Goal: Transaction & Acquisition: Purchase product/service

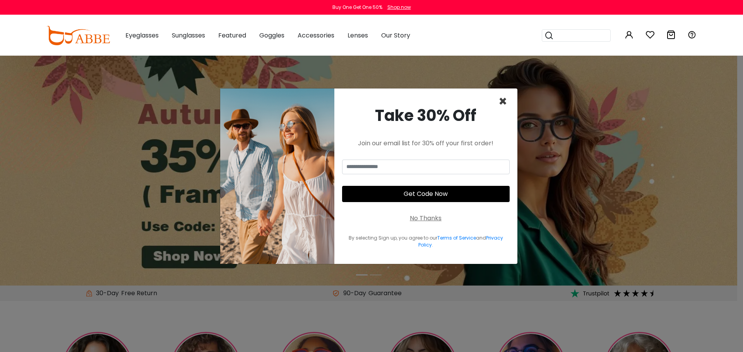
click at [504, 101] on span "×" at bounding box center [502, 102] width 9 height 20
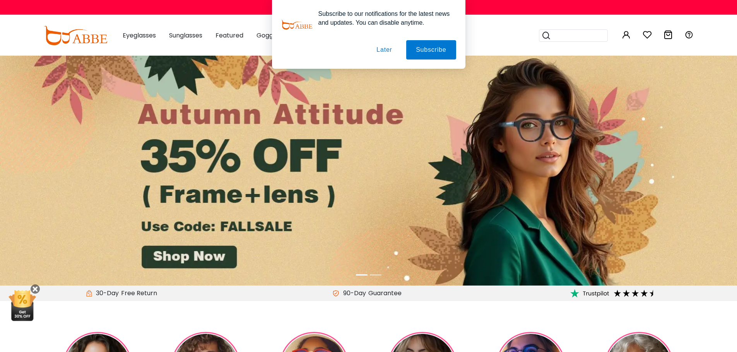
click at [380, 48] on button "Later" at bounding box center [384, 49] width 35 height 19
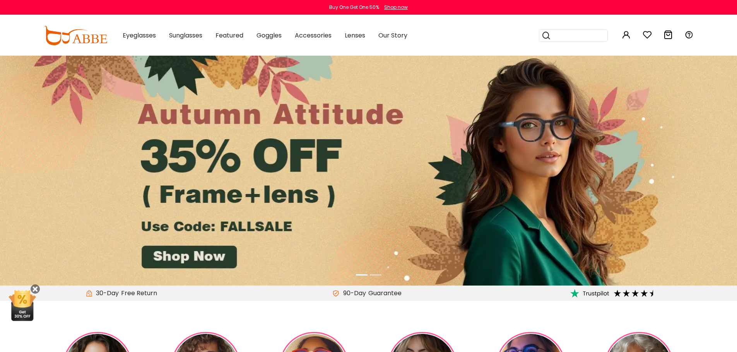
click at [253, 230] on img at bounding box center [368, 171] width 737 height 230
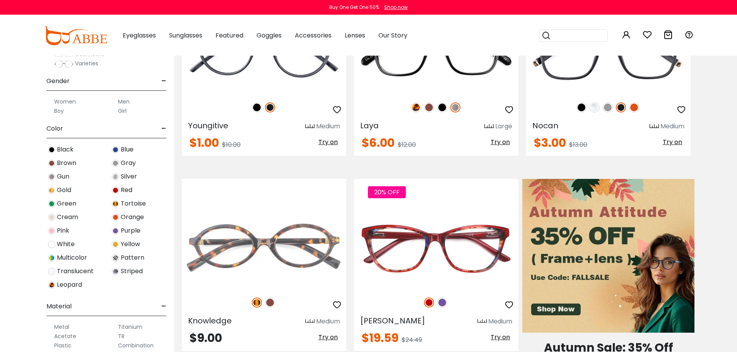
scroll to position [270, 0]
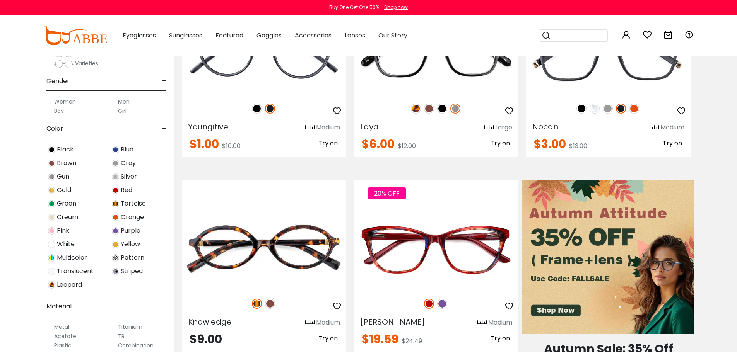
click at [123, 102] on label "Men" at bounding box center [124, 101] width 12 height 9
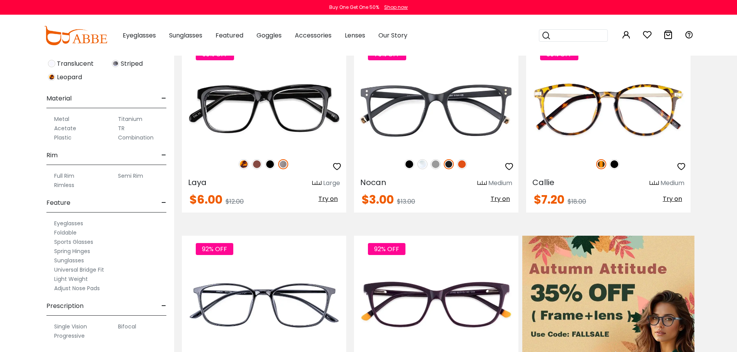
scroll to position [232, 0]
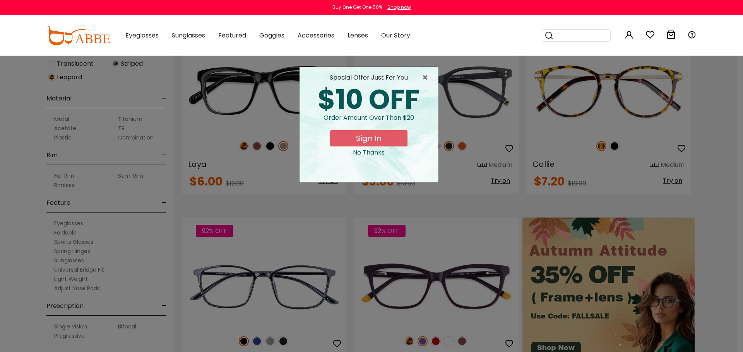
click at [66, 261] on div "× special offer just for you $10 OFF Order amount over than $20 Sign In No Than…" at bounding box center [371, 176] width 743 height 352
click at [426, 77] on span "×" at bounding box center [427, 77] width 10 height 9
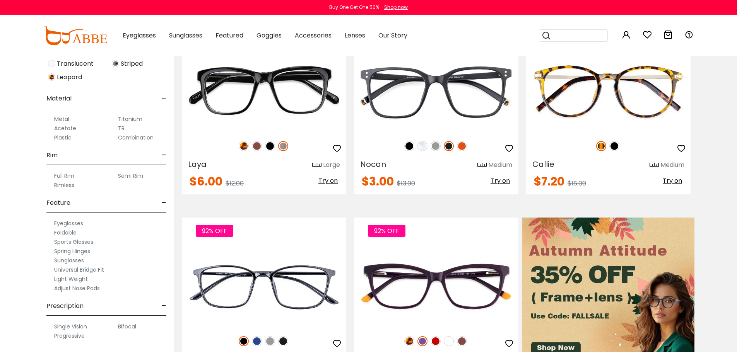
click at [70, 261] on label "Sunglasses" at bounding box center [69, 260] width 30 height 9
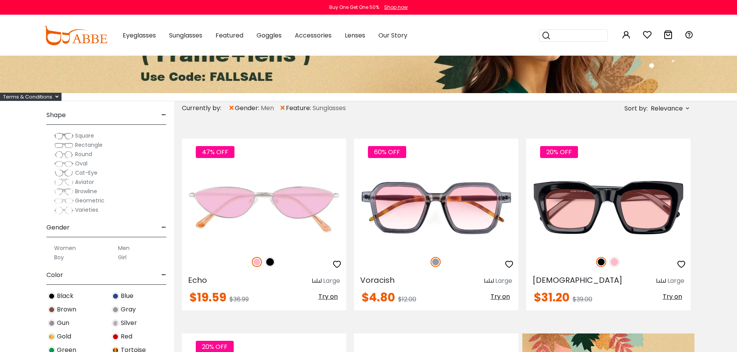
scroll to position [116, 0]
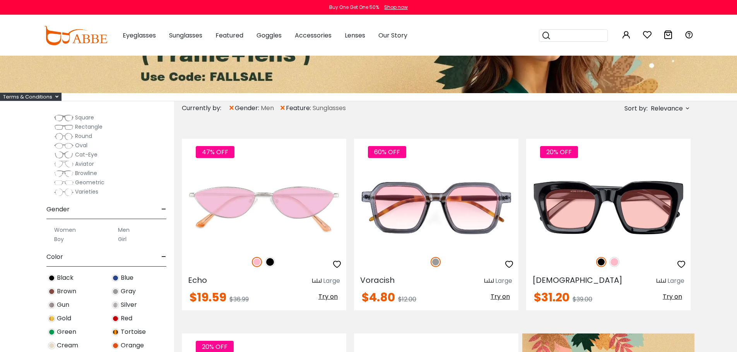
click at [124, 231] on label "Men" at bounding box center [124, 230] width 12 height 9
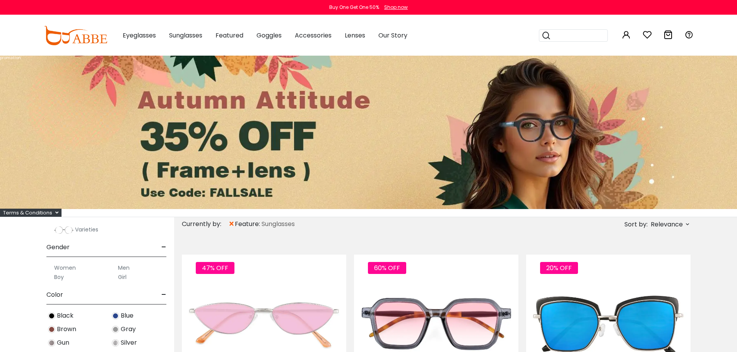
scroll to position [193, 0]
click at [122, 269] on label "Men" at bounding box center [124, 268] width 12 height 9
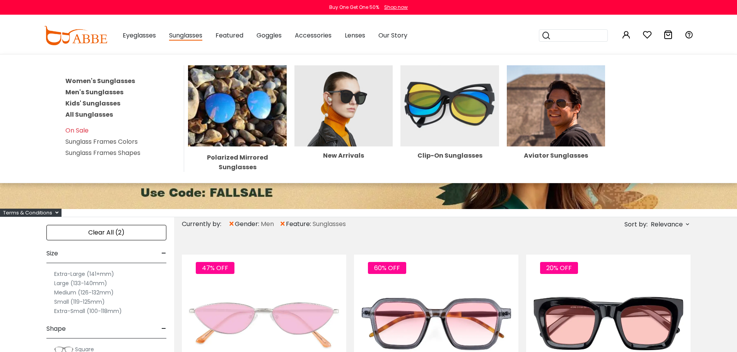
click at [104, 93] on link "Men's Sunglasses" at bounding box center [94, 92] width 58 height 9
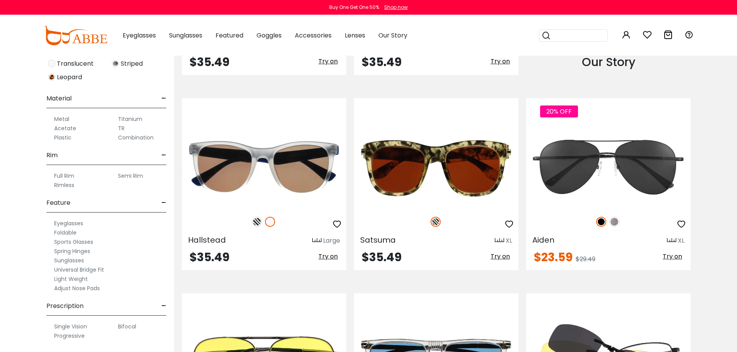
scroll to position [928, 0]
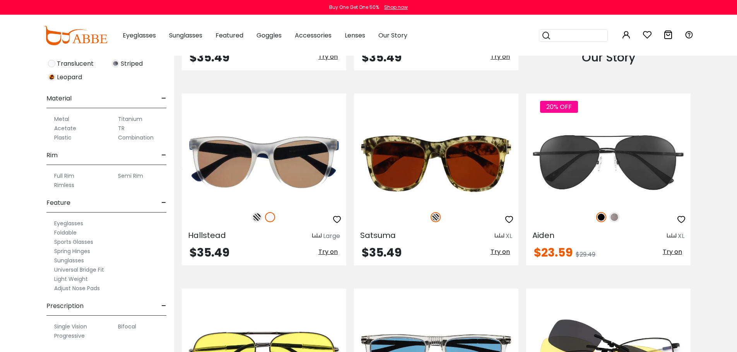
click at [70, 326] on label "Single Vision" at bounding box center [70, 326] width 33 height 9
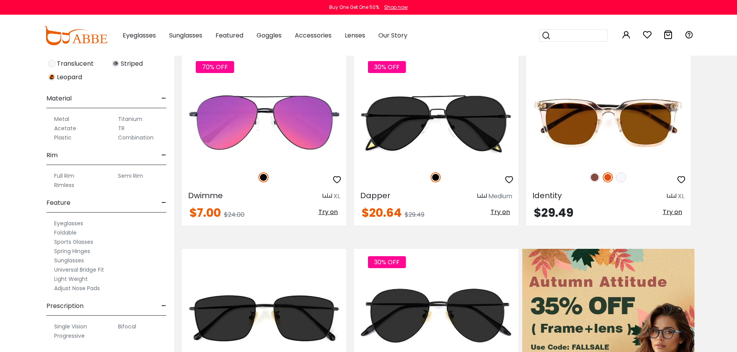
scroll to position [193, 0]
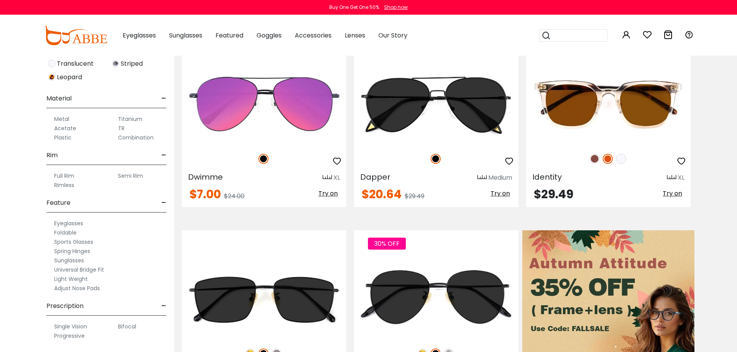
click at [73, 261] on label "Sunglasses" at bounding box center [69, 260] width 30 height 9
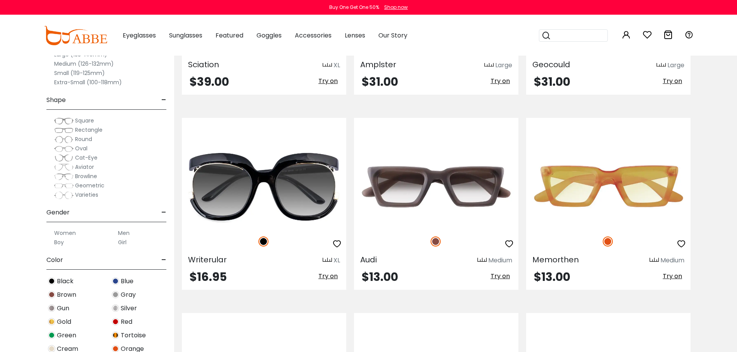
scroll to position [3868, 0]
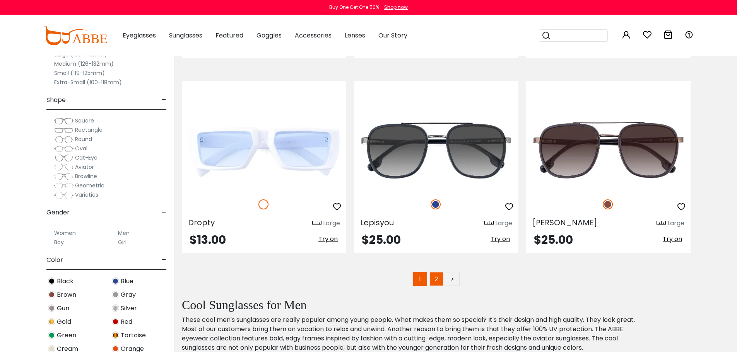
click at [438, 279] on link "2" at bounding box center [436, 279] width 14 height 14
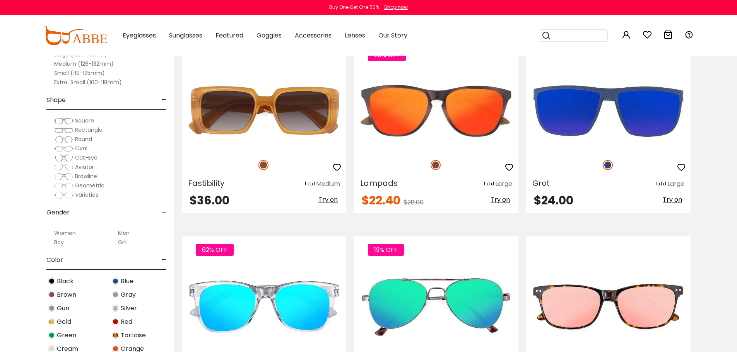
scroll to position [1547, 0]
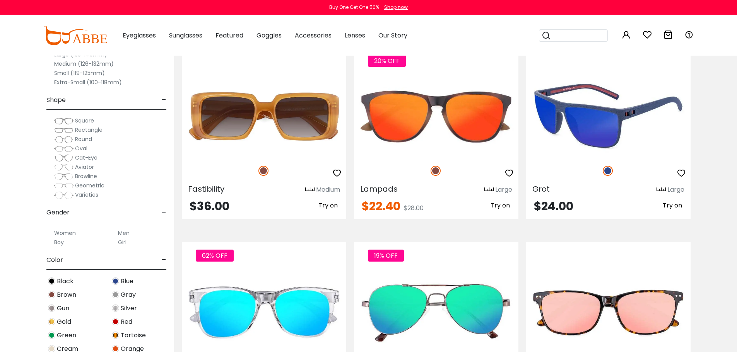
click at [617, 133] on img at bounding box center [608, 116] width 164 height 82
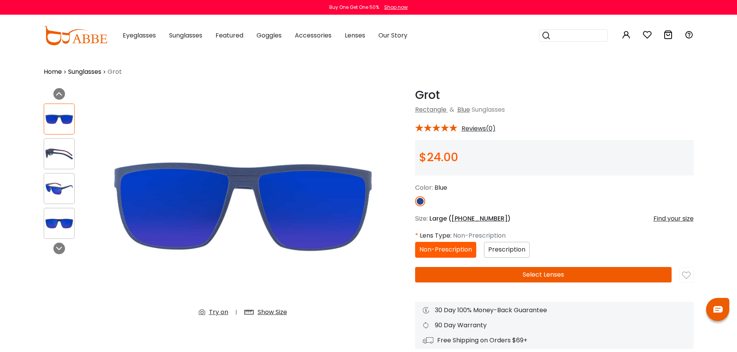
click at [462, 220] on span "58-16-155" at bounding box center [479, 218] width 56 height 9
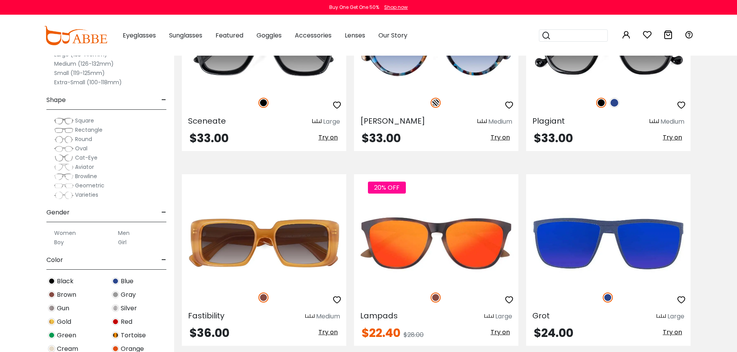
scroll to position [1431, 0]
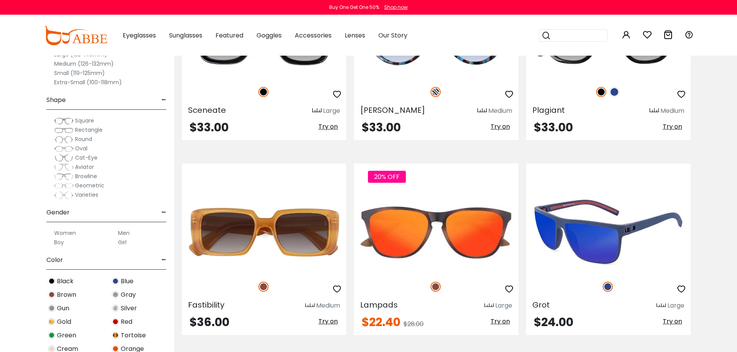
click at [604, 219] on img at bounding box center [608, 232] width 164 height 82
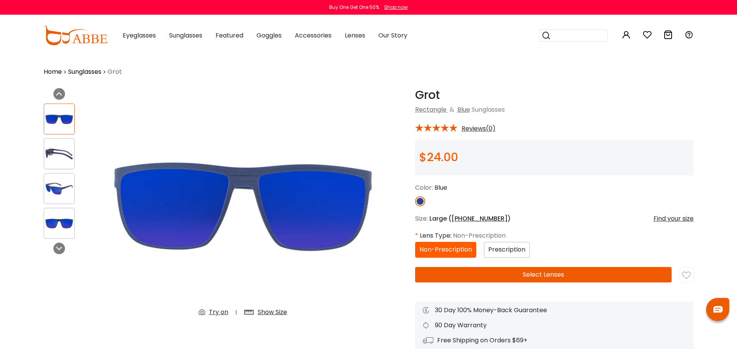
click at [468, 218] on span "58-16-155" at bounding box center [479, 218] width 56 height 9
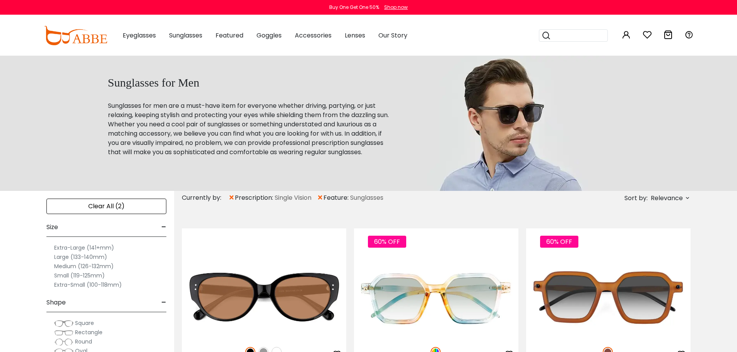
click at [60, 257] on label "Large (133-140mm)" at bounding box center [80, 257] width 53 height 9
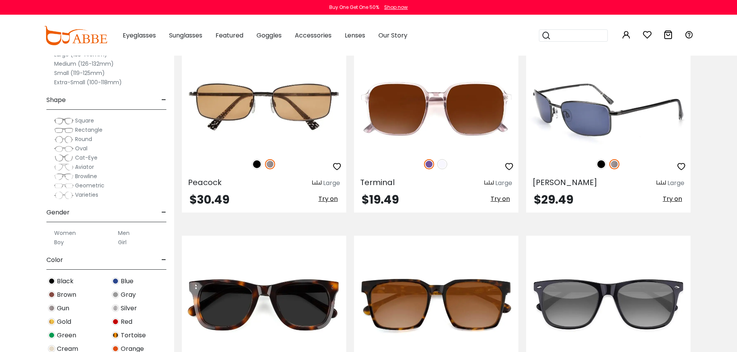
scroll to position [1122, 0]
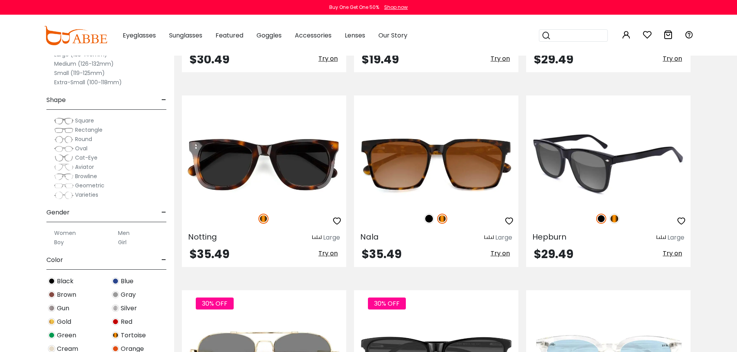
click at [614, 217] on img at bounding box center [614, 219] width 10 height 10
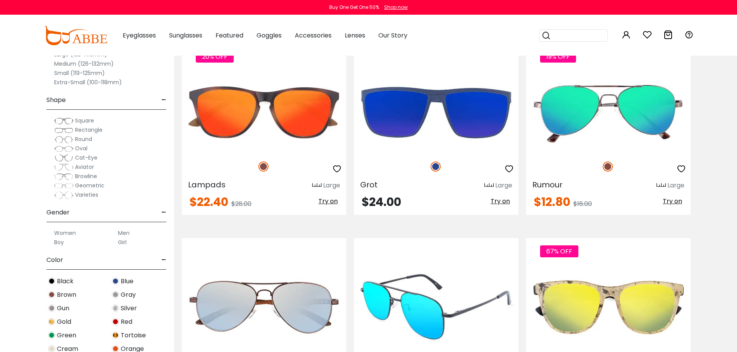
scroll to position [3095, 0]
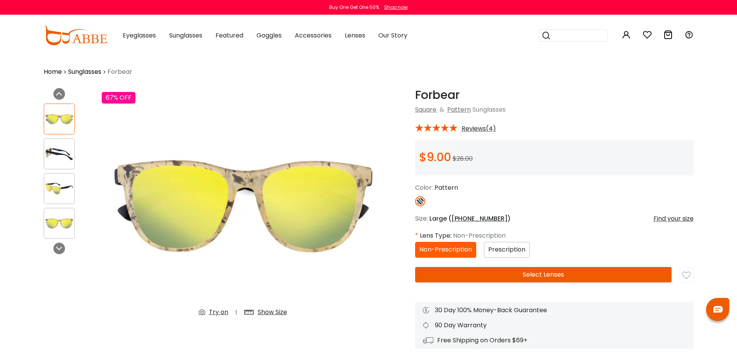
click at [53, 156] on img at bounding box center [59, 154] width 30 height 15
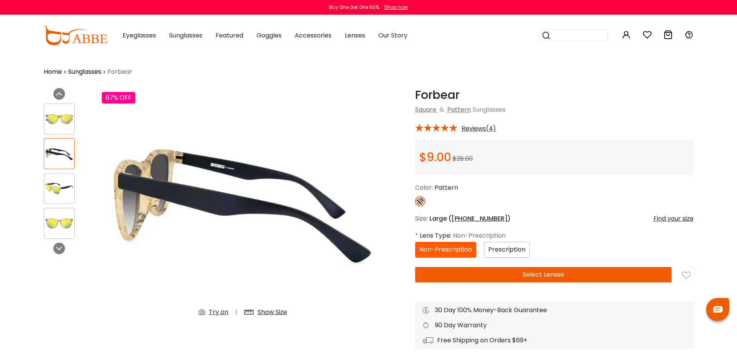
click at [53, 183] on img at bounding box center [59, 188] width 30 height 15
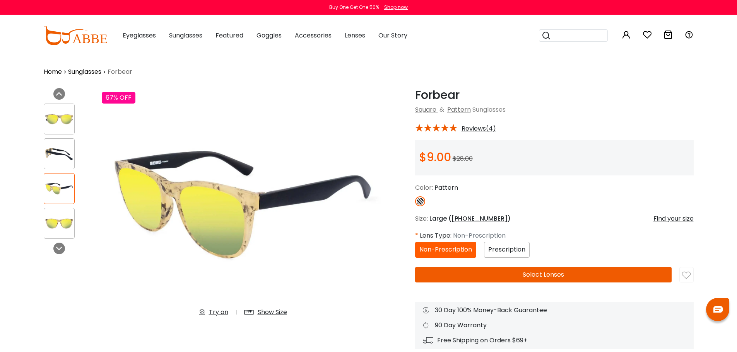
click at [56, 217] on img at bounding box center [59, 223] width 30 height 15
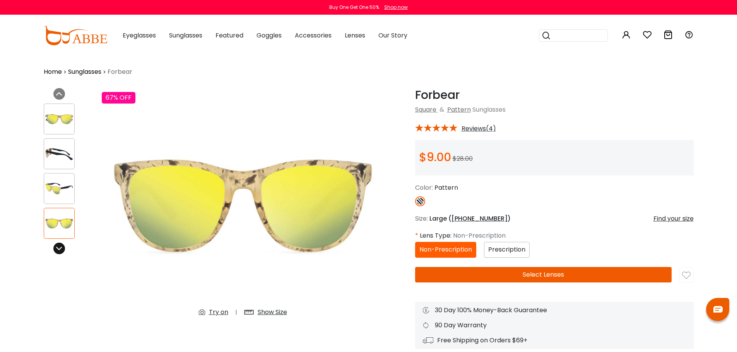
click at [58, 248] on icon at bounding box center [59, 249] width 6 height 6
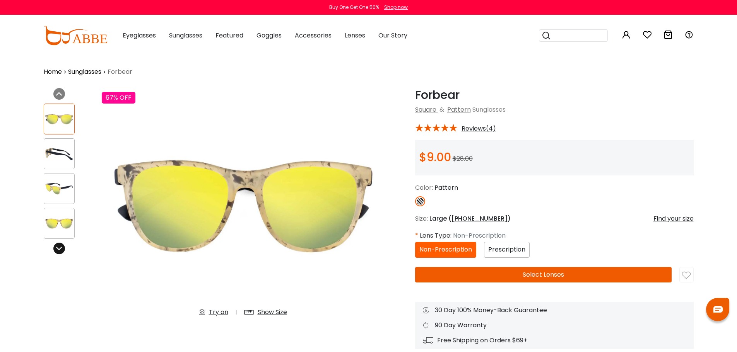
click at [58, 248] on icon at bounding box center [59, 249] width 6 height 6
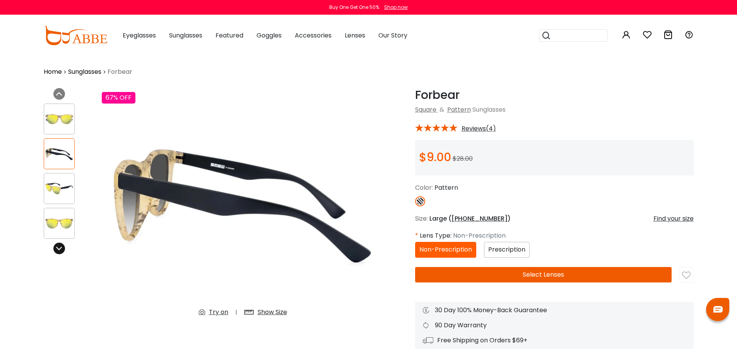
click at [58, 248] on icon at bounding box center [59, 249] width 6 height 6
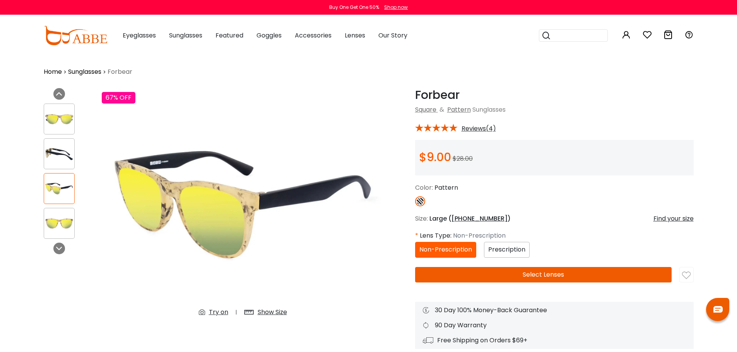
click at [467, 220] on span "55-19-142" at bounding box center [479, 218] width 56 height 9
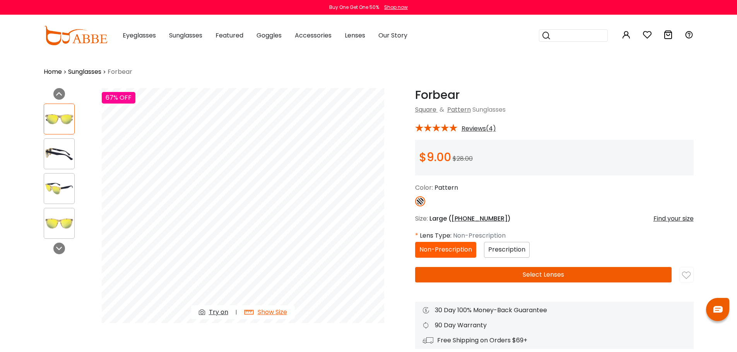
click at [495, 250] on span "Prescription" at bounding box center [506, 249] width 37 height 9
click at [62, 144] on div at bounding box center [59, 153] width 31 height 31
click at [58, 154] on img at bounding box center [59, 154] width 30 height 15
click at [60, 184] on img at bounding box center [59, 188] width 30 height 15
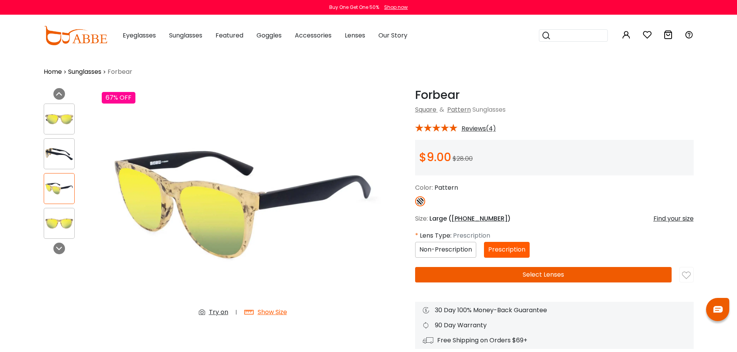
click at [59, 225] on img at bounding box center [59, 223] width 30 height 15
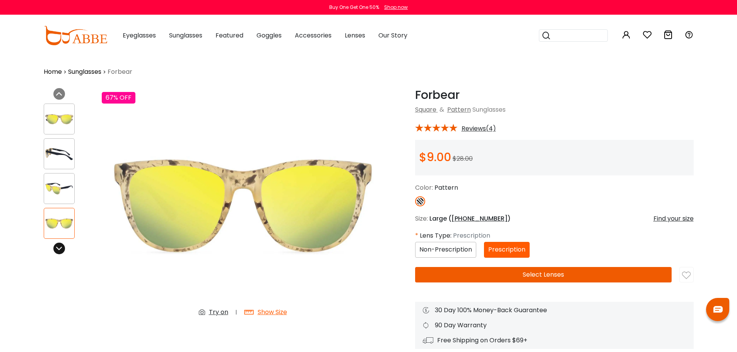
click at [58, 246] on icon at bounding box center [59, 249] width 6 height 6
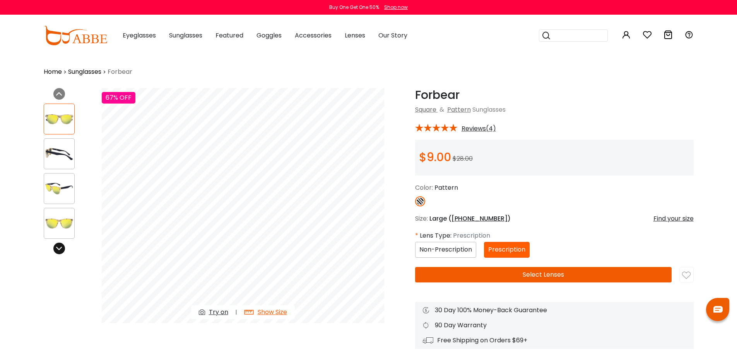
click at [58, 248] on icon at bounding box center [59, 249] width 6 height 6
click at [511, 249] on span "Prescription" at bounding box center [506, 249] width 37 height 9
click at [535, 274] on button "Select Lenses" at bounding box center [543, 274] width 256 height 15
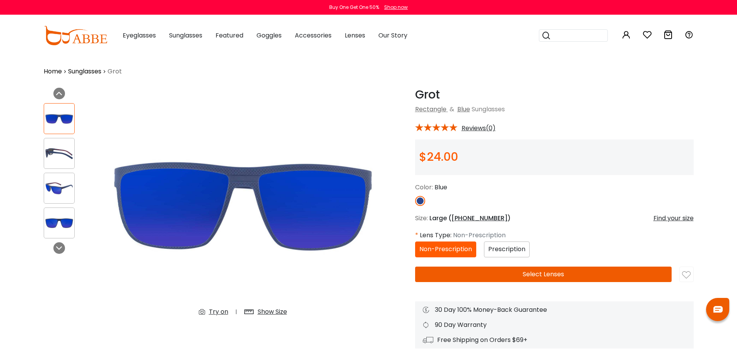
click at [465, 218] on span "58-16-155" at bounding box center [479, 218] width 56 height 9
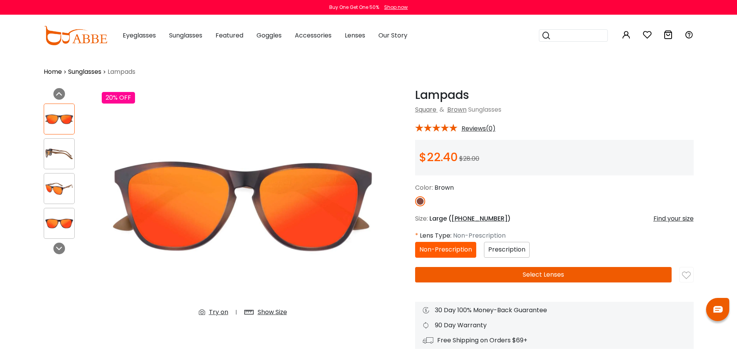
click at [463, 216] on span "[PHONE_NUMBER]" at bounding box center [479, 218] width 56 height 9
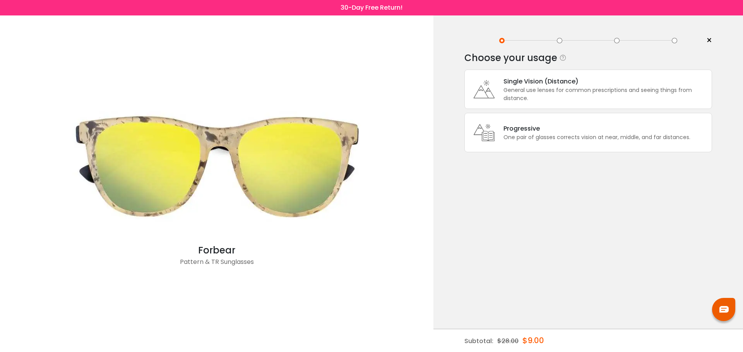
click at [522, 91] on div "General use lenses for common prescriptions and seeing things from distance." at bounding box center [605, 94] width 204 height 16
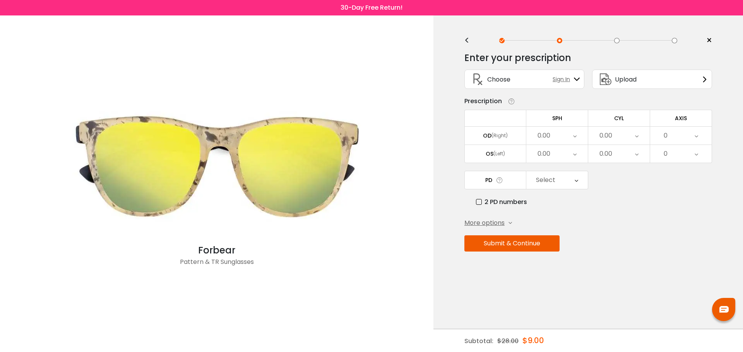
click at [513, 103] on icon at bounding box center [510, 101] width 12 height 8
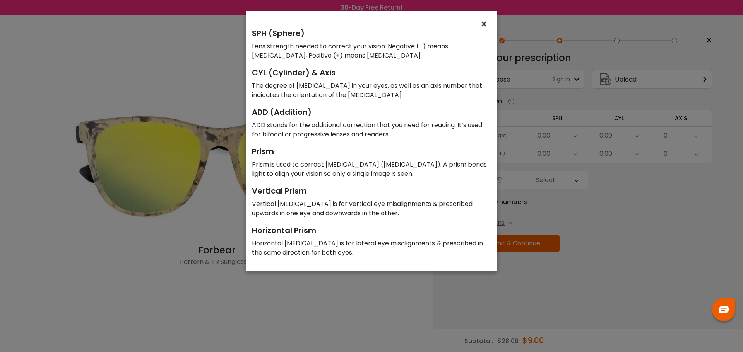
click at [485, 26] on span "×" at bounding box center [485, 24] width 11 height 17
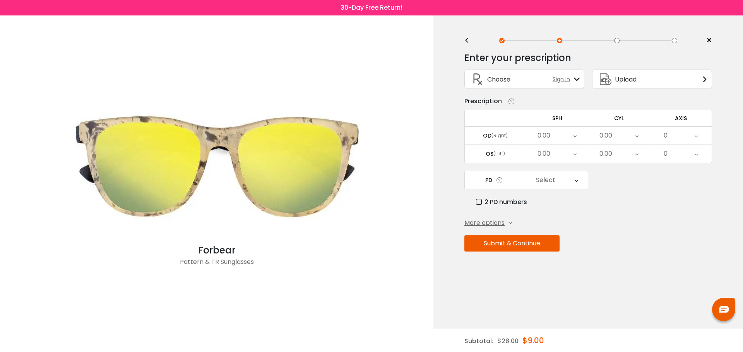
click at [508, 221] on div "More options" at bounding box center [488, 223] width 48 height 9
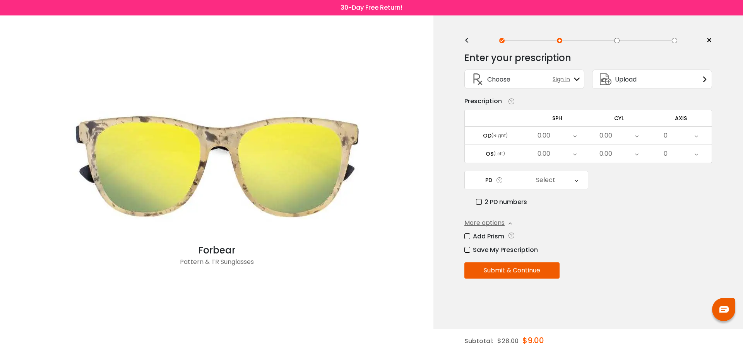
click at [508, 221] on div "More options" at bounding box center [488, 223] width 48 height 9
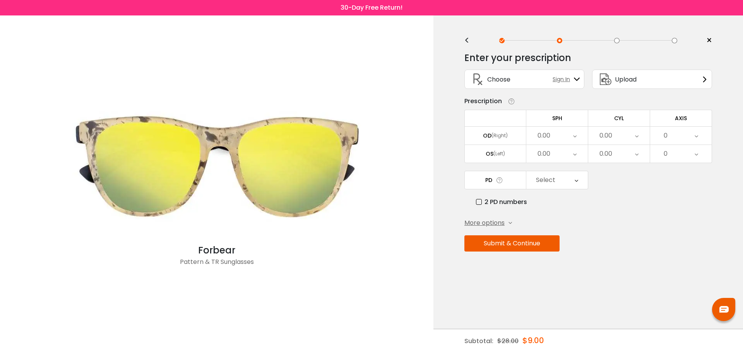
click at [496, 137] on div "(Right)" at bounding box center [499, 135] width 16 height 7
click at [565, 137] on div "0.00" at bounding box center [557, 136] width 62 height 18
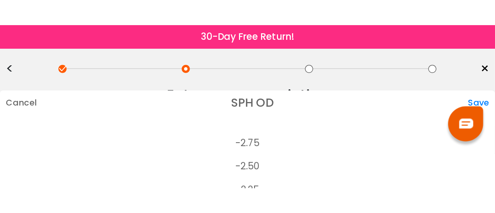
scroll to position [1064, 0]
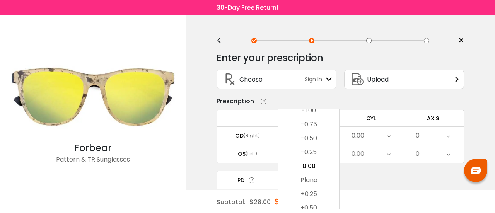
click at [309, 99] on div "Prescription" at bounding box center [341, 101] width 248 height 9
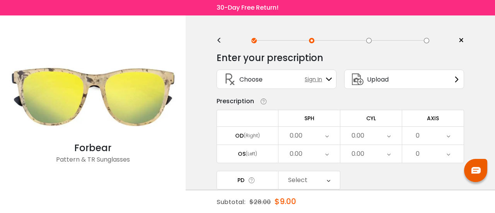
click at [309, 135] on div "0.00" at bounding box center [310, 136] width 62 height 18
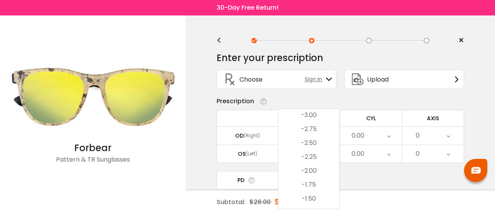
scroll to position [909, 0]
click at [310, 115] on li "-3.75" at bounding box center [309, 112] width 61 height 14
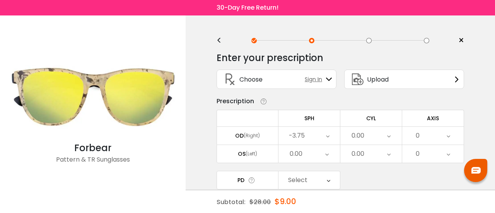
click at [307, 152] on div "0.00" at bounding box center [310, 154] width 62 height 18
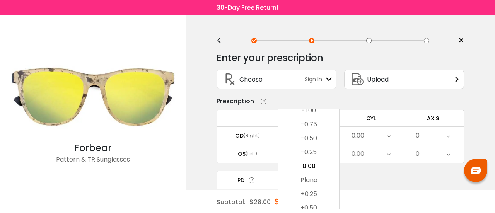
click at [315, 99] on div "Prescription" at bounding box center [341, 101] width 248 height 9
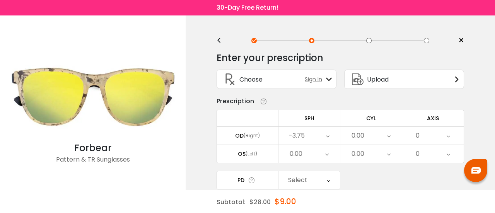
click at [311, 134] on div "-3.75" at bounding box center [310, 136] width 62 height 18
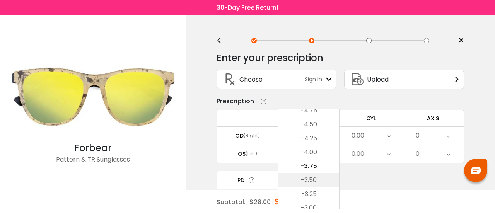
click at [313, 177] on li "-3.50" at bounding box center [309, 180] width 61 height 14
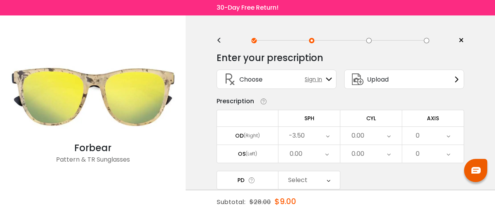
click at [296, 154] on div "0.00" at bounding box center [296, 153] width 13 height 15
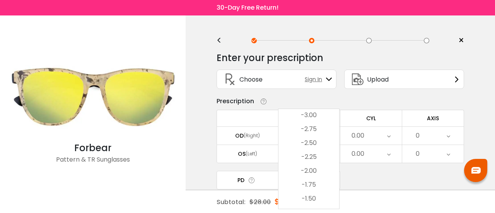
scroll to position [909, 0]
click at [313, 113] on li "-3.75" at bounding box center [309, 112] width 61 height 14
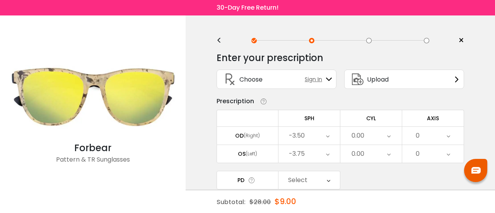
click at [369, 136] on div "0.00" at bounding box center [371, 136] width 62 height 18
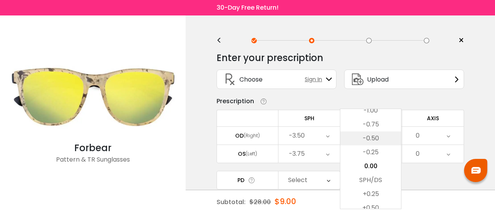
click at [378, 138] on li "-0.50" at bounding box center [370, 139] width 61 height 14
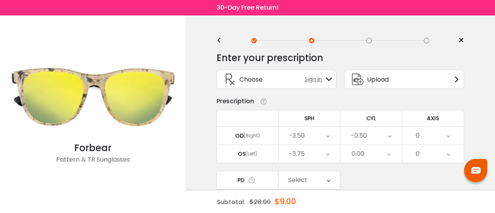
click at [373, 150] on div "0.00" at bounding box center [371, 154] width 62 height 18
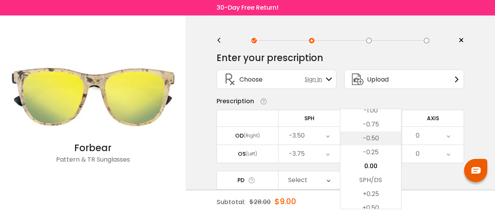
click at [376, 139] on li "-0.50" at bounding box center [370, 139] width 61 height 14
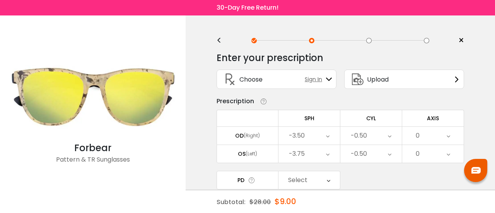
click at [428, 139] on div "0" at bounding box center [433, 136] width 62 height 18
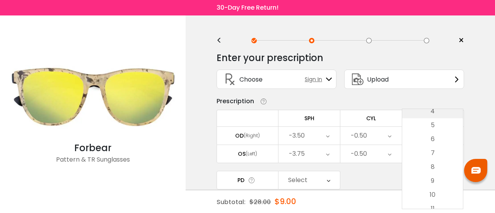
scroll to position [116, 0]
click at [434, 204] on li "15" at bounding box center [432, 209] width 61 height 14
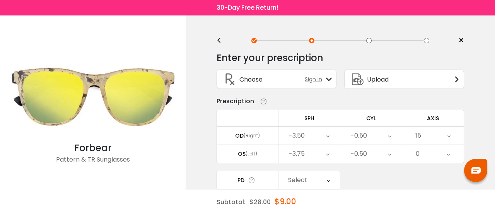
click at [444, 145] on div "0" at bounding box center [433, 154] width 62 height 18
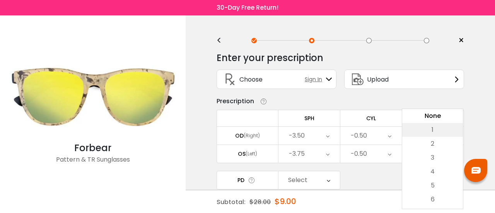
click at [439, 132] on li "1" at bounding box center [432, 130] width 61 height 14
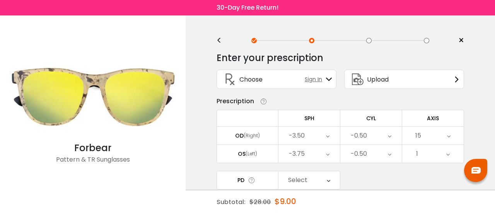
click at [475, 124] on div "< × Choose your usage Single Vision (Distance) This lens helps you see details …" at bounding box center [340, 152] width 309 height 275
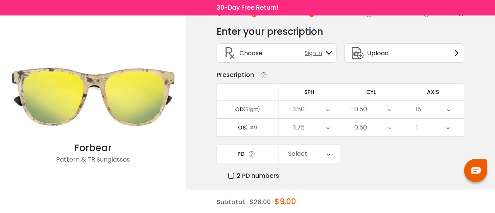
scroll to position [39, 0]
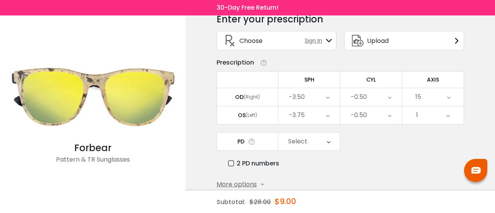
click at [325, 142] on div "Select" at bounding box center [310, 142] width 62 height 18
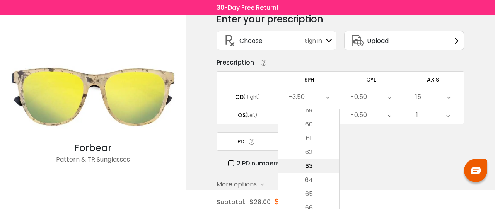
click at [313, 166] on li "63" at bounding box center [309, 166] width 61 height 14
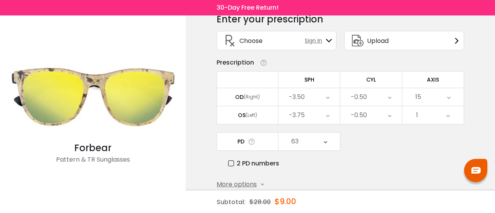
click at [367, 159] on div "2 PD numbers" at bounding box center [346, 164] width 236 height 10
click at [250, 140] on icon at bounding box center [252, 142] width 8 height 8
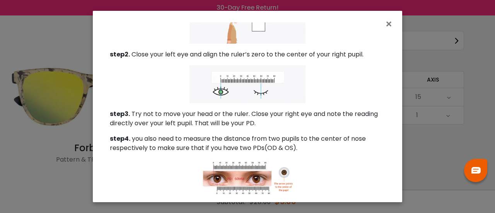
scroll to position [131, 0]
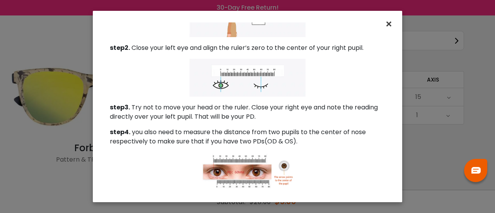
click at [388, 25] on span "×" at bounding box center [390, 24] width 11 height 17
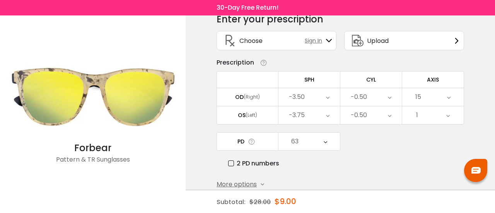
click at [327, 143] on icon at bounding box center [325, 142] width 3 height 18
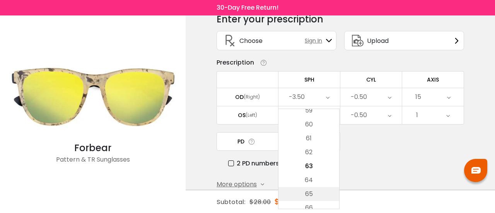
click at [313, 191] on li "65" at bounding box center [309, 194] width 61 height 14
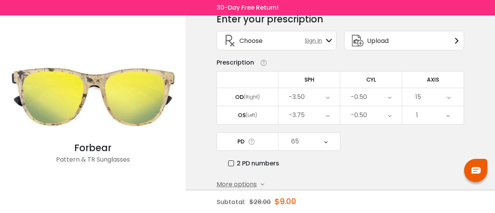
click at [366, 159] on div "2 PD numbers" at bounding box center [346, 164] width 236 height 10
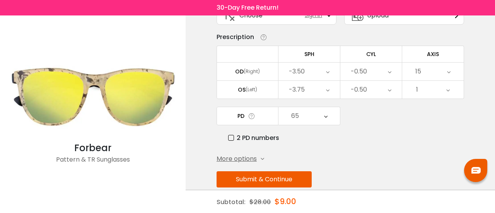
scroll to position [75, 0]
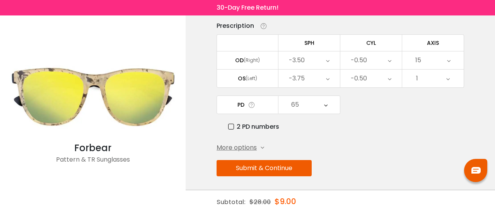
click at [269, 169] on button "Submit & Continue" at bounding box center [264, 168] width 95 height 16
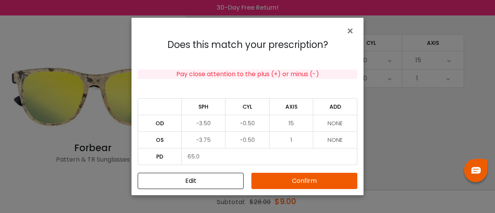
click at [301, 179] on button "Confirm" at bounding box center [304, 181] width 106 height 16
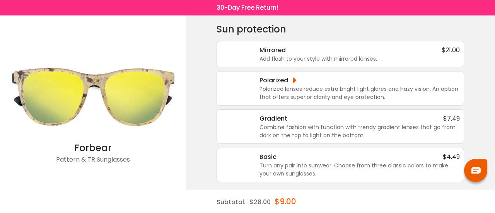
scroll to position [17, 0]
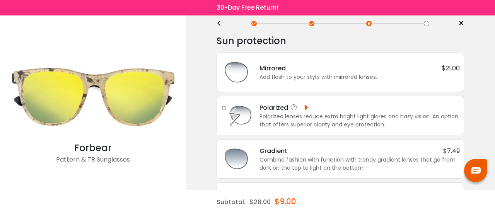
click at [304, 106] on div "Polarized" at bounding box center [285, 108] width 50 height 10
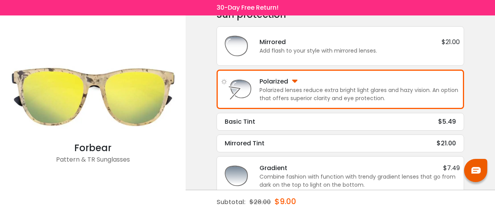
scroll to position [56, 0]
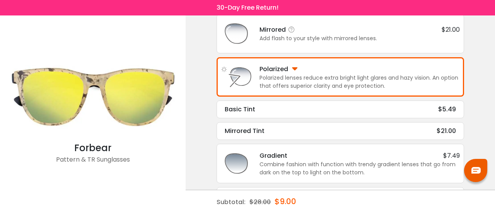
click at [290, 35] on div "Add flash to your style with mirrored lenses." at bounding box center [360, 38] width 200 height 8
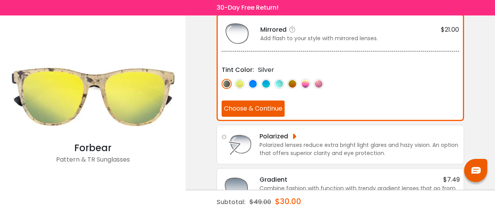
click at [241, 82] on img at bounding box center [240, 84] width 10 height 10
click at [251, 84] on img at bounding box center [253, 84] width 10 height 10
click at [265, 82] on img at bounding box center [266, 84] width 10 height 10
click at [279, 84] on img at bounding box center [279, 84] width 10 height 10
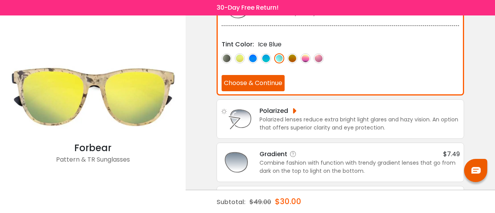
scroll to position [122, 0]
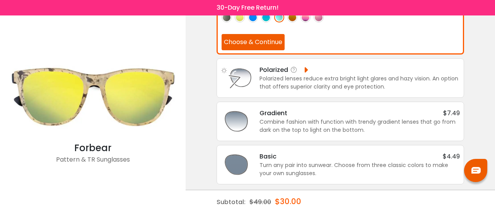
click at [302, 69] on div "Polarized" at bounding box center [285, 70] width 50 height 10
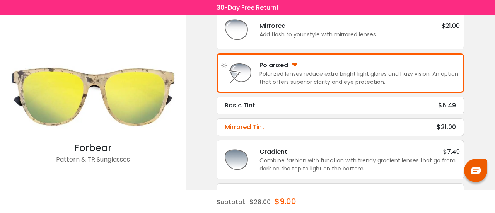
scroll to position [21, 0]
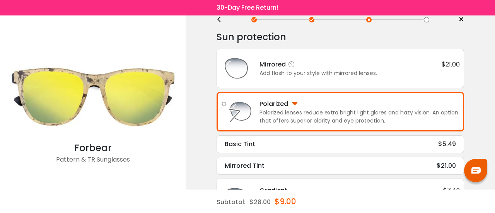
click at [279, 71] on div "Add flash to your style with mirrored lenses." at bounding box center [360, 73] width 200 height 8
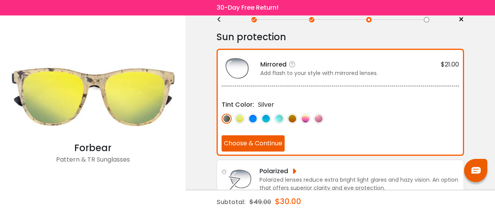
click at [279, 71] on div "Add flash to your style with mirrored lenses." at bounding box center [359, 73] width 199 height 8
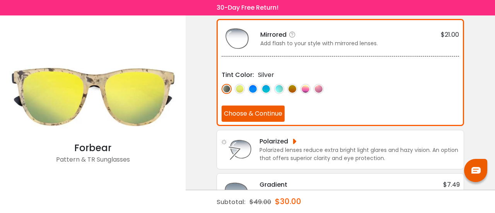
scroll to position [98, 0]
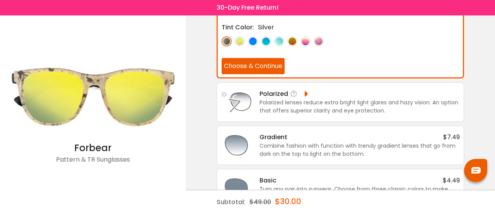
click at [305, 93] on div "Polarized" at bounding box center [285, 94] width 50 height 10
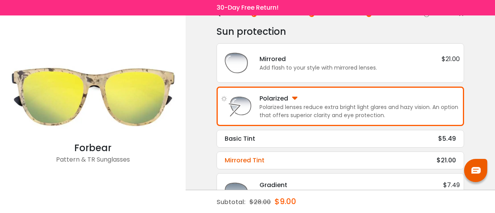
scroll to position [21, 0]
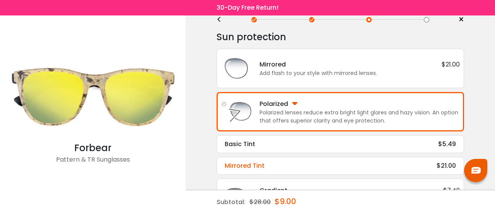
click at [282, 82] on div "Mirrored $21.00 Add flash to your style with mirrored lenses." at bounding box center [340, 68] width 239 height 31
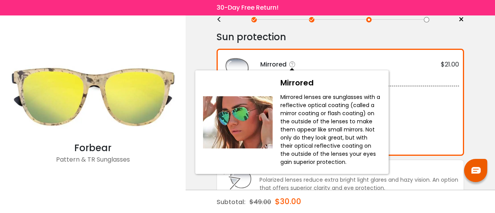
click at [290, 62] on icon at bounding box center [293, 65] width 8 height 8
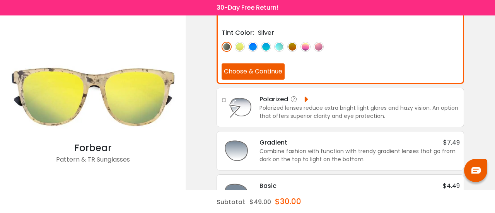
scroll to position [98, 0]
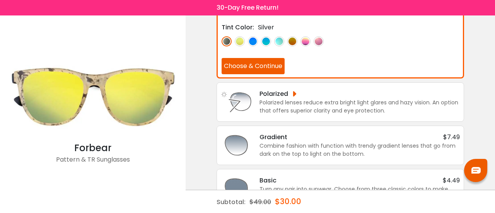
click at [279, 41] on img at bounding box center [279, 41] width 10 height 10
click at [294, 41] on img at bounding box center [292, 41] width 10 height 10
click at [305, 40] on img at bounding box center [306, 41] width 10 height 10
click at [316, 40] on img at bounding box center [319, 41] width 10 height 10
click at [295, 41] on img at bounding box center [292, 41] width 10 height 10
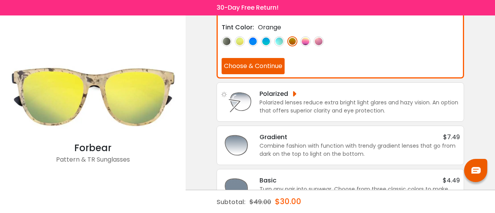
click at [262, 66] on button "Choose & Continue" at bounding box center [253, 66] width 63 height 16
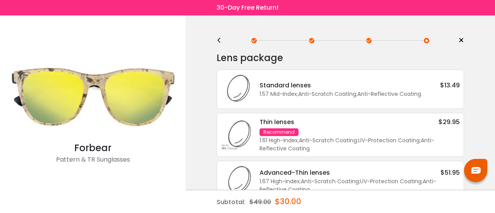
scroll to position [0, 0]
click at [216, 41] on div "< × Choose your usage Single Vision (Distance) This lens helps you see details …" at bounding box center [340, 129] width 309 height 229
click at [220, 41] on div "<" at bounding box center [223, 41] width 12 height 6
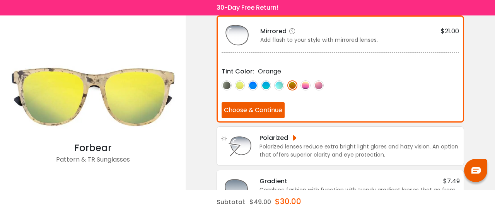
scroll to position [71, 0]
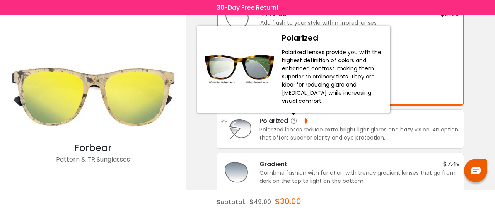
click at [296, 123] on icon at bounding box center [294, 121] width 8 height 8
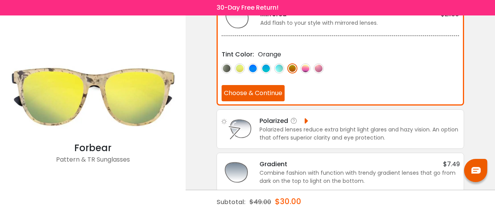
click at [308, 118] on div "Polarized" at bounding box center [285, 121] width 50 height 10
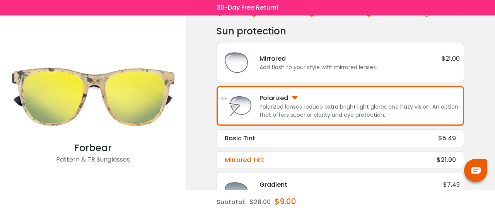
scroll to position [39, 0]
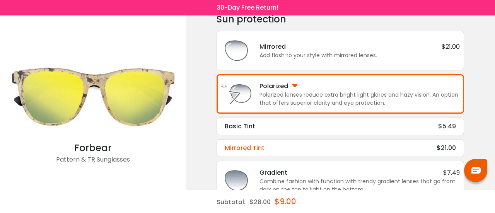
click at [247, 144] on div "Mirrored Tint" at bounding box center [245, 148] width 40 height 9
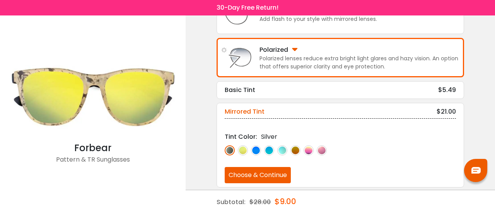
scroll to position [75, 0]
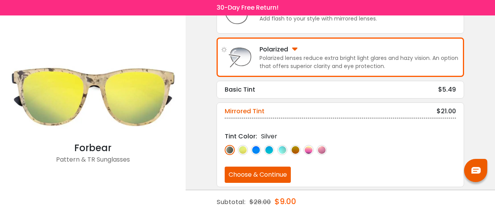
click at [295, 150] on img at bounding box center [295, 150] width 10 height 10
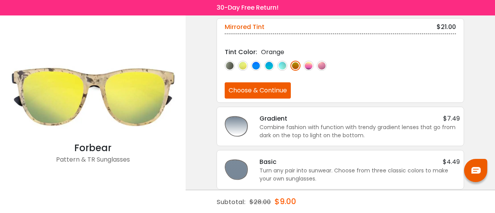
scroll to position [165, 0]
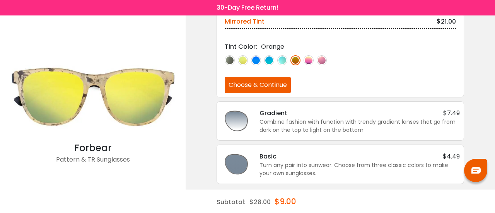
click at [266, 83] on button "Choose & Continue" at bounding box center [258, 85] width 66 height 16
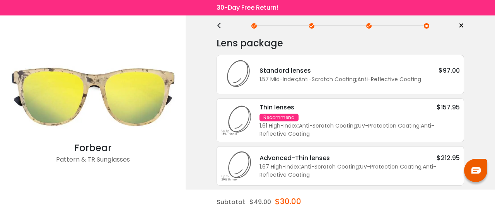
scroll to position [29, 0]
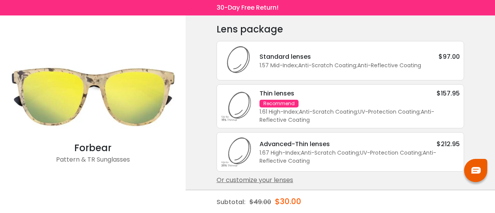
click at [328, 95] on div "Thin lenses $157.95" at bounding box center [360, 94] width 200 height 10
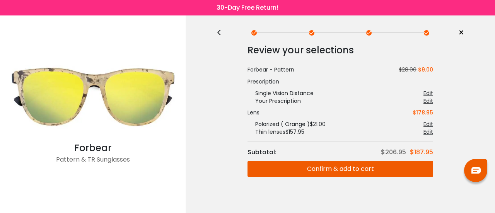
scroll to position [14, 0]
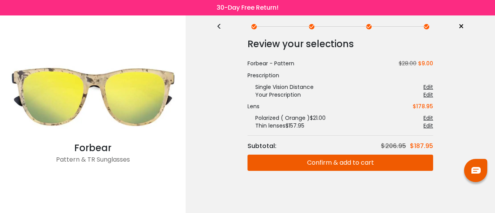
click at [339, 159] on button "Confirm & add to cart" at bounding box center [341, 163] width 186 height 16
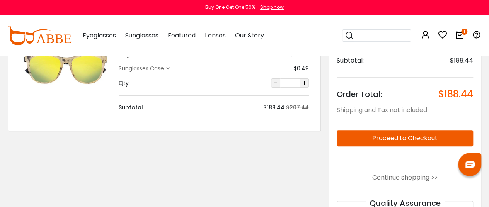
scroll to position [77, 0]
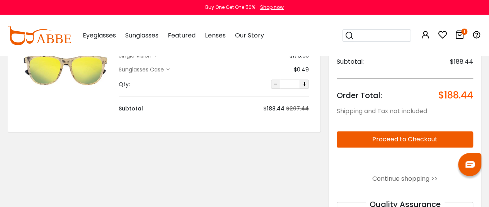
click at [383, 138] on button "Proceed to Checkout" at bounding box center [405, 140] width 137 height 16
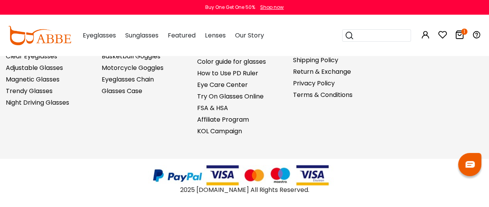
scroll to position [337, 0]
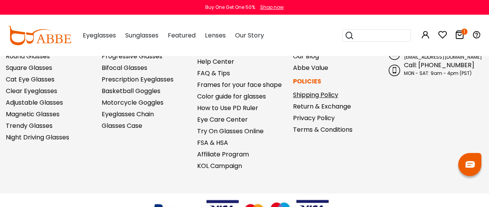
click at [313, 97] on link "Shipping Policy" at bounding box center [315, 95] width 45 height 9
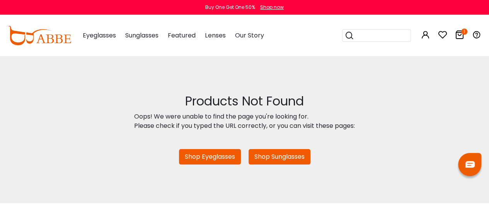
click at [462, 34] on icon "1" at bounding box center [464, 32] width 6 height 6
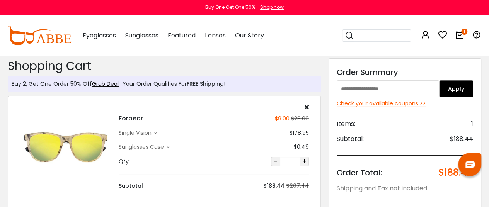
click at [351, 90] on input "text" at bounding box center [388, 88] width 103 height 17
type input "*****"
click at [449, 89] on button "Apply" at bounding box center [456, 88] width 34 height 17
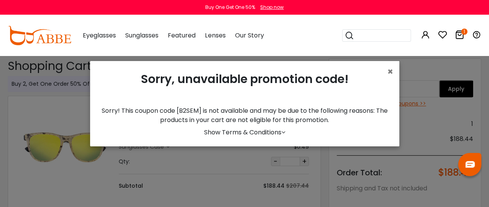
click at [282, 135] on icon at bounding box center [284, 132] width 4 height 6
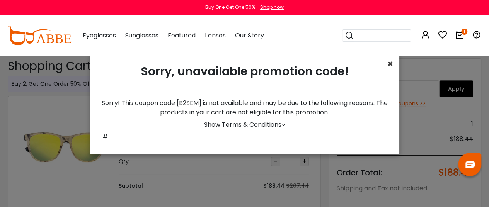
click at [388, 67] on span "×" at bounding box center [391, 64] width 6 height 13
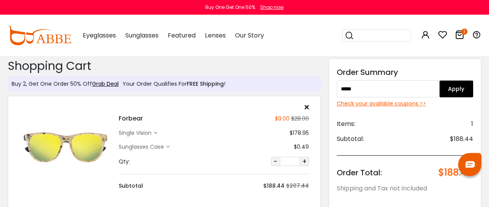
click at [139, 133] on div "single vision" at bounding box center [136, 133] width 35 height 8
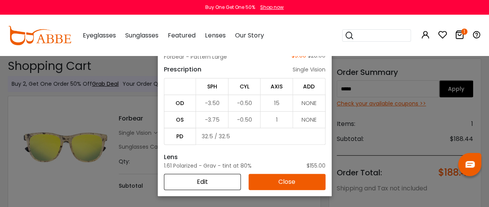
click at [198, 182] on button "Edit" at bounding box center [202, 182] width 77 height 16
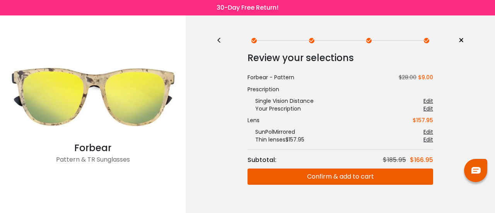
click at [220, 41] on div "<" at bounding box center [223, 41] width 12 height 6
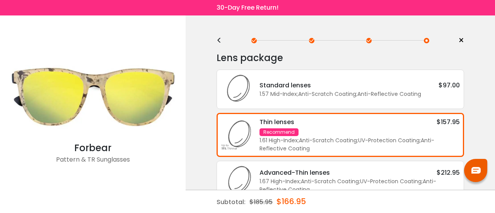
click at [217, 42] on div "<" at bounding box center [223, 41] width 12 height 6
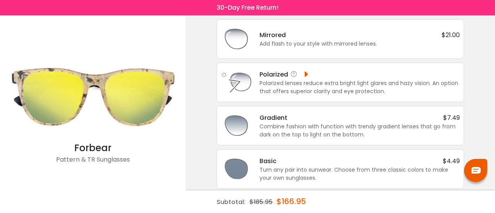
scroll to position [56, 0]
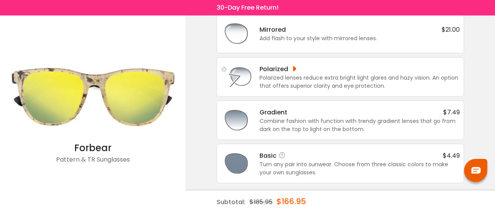
click at [299, 157] on div "Basic $4.49" at bounding box center [360, 156] width 200 height 10
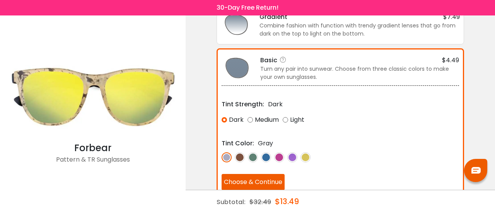
scroll to position [153, 0]
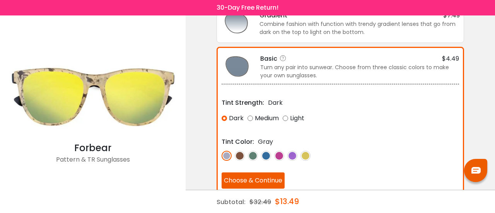
click at [242, 153] on img at bounding box center [240, 156] width 10 height 10
click at [252, 153] on img at bounding box center [253, 156] width 10 height 10
click at [267, 152] on img at bounding box center [266, 156] width 10 height 10
click at [276, 154] on img at bounding box center [279, 156] width 10 height 10
click at [291, 153] on img at bounding box center [292, 156] width 10 height 10
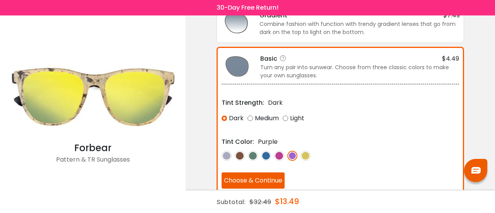
click at [304, 153] on img at bounding box center [306, 156] width 10 height 10
click at [240, 155] on img at bounding box center [240, 156] width 10 height 10
click at [252, 153] on img at bounding box center [253, 156] width 10 height 10
click at [267, 153] on img at bounding box center [266, 156] width 10 height 10
click at [277, 153] on img at bounding box center [279, 156] width 10 height 10
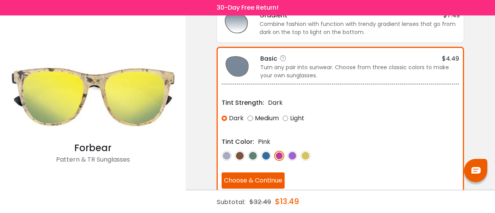
click at [294, 153] on img at bounding box center [292, 156] width 10 height 10
click at [265, 153] on img at bounding box center [266, 156] width 10 height 10
click at [304, 153] on img at bounding box center [306, 156] width 10 height 10
click at [256, 177] on button "Choose & Continue" at bounding box center [253, 181] width 63 height 16
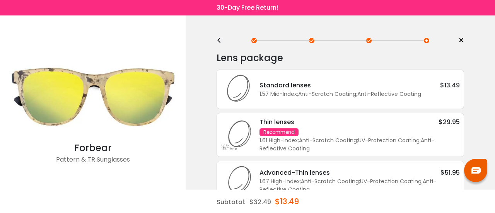
scroll to position [29, 0]
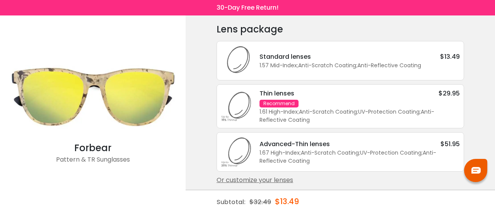
click at [328, 96] on div "Thin lenses $29.95" at bounding box center [360, 94] width 200 height 10
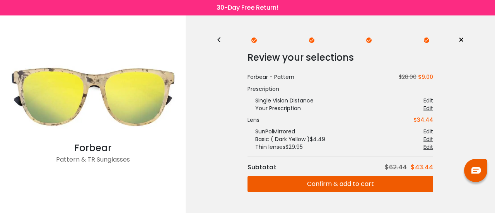
scroll to position [0, 0]
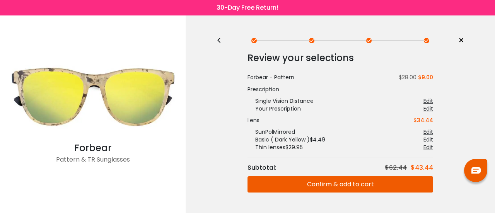
click at [342, 184] on button "Confirm & add to cart" at bounding box center [341, 184] width 186 height 16
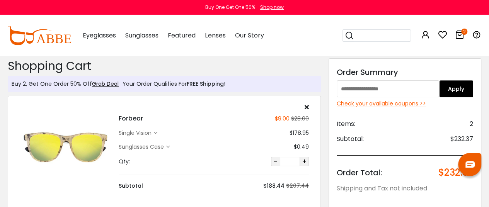
click at [306, 108] on icon at bounding box center [307, 107] width 4 height 6
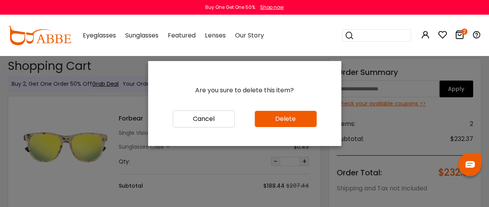
click at [275, 123] on button "Delete" at bounding box center [286, 119] width 62 height 16
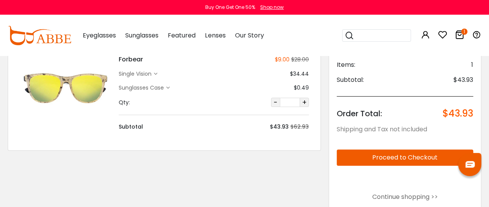
scroll to position [39, 0]
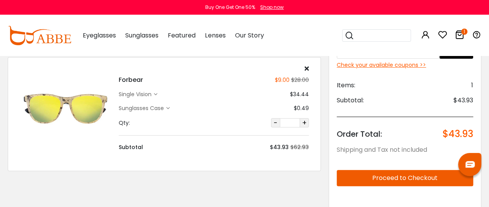
click at [157, 94] on icon at bounding box center [155, 94] width 3 height 3
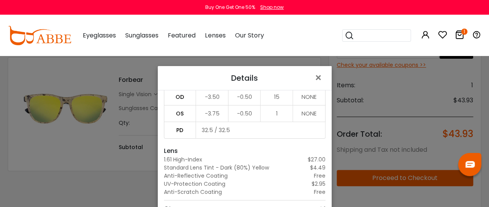
scroll to position [77, 0]
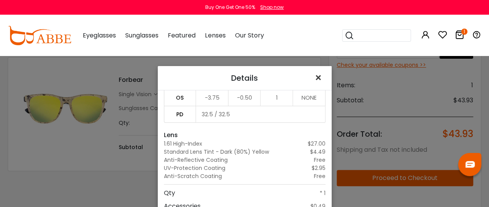
click at [315, 78] on span "×" at bounding box center [319, 78] width 11 height 17
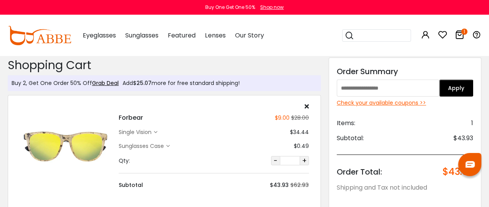
scroll to position [0, 0]
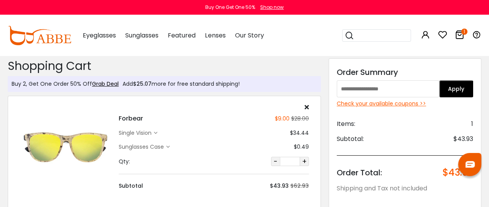
click at [374, 91] on input "text" at bounding box center [388, 88] width 103 height 17
click at [448, 92] on button "Apply" at bounding box center [456, 88] width 34 height 17
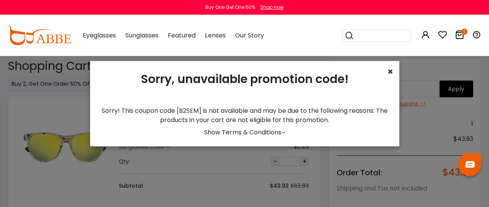
click at [388, 73] on span "×" at bounding box center [391, 71] width 6 height 13
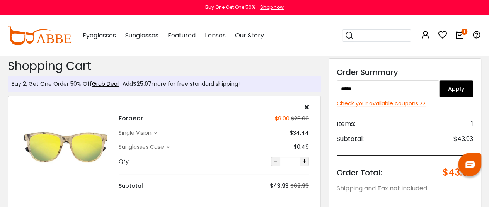
click at [374, 88] on input "*****" at bounding box center [388, 88] width 103 height 17
type input "********"
click at [453, 88] on button "Apply" at bounding box center [456, 88] width 34 height 17
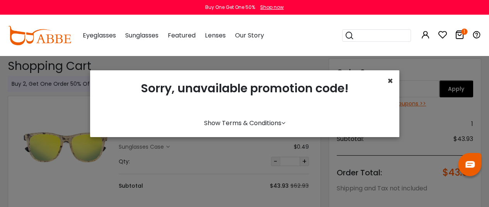
click at [388, 83] on span "×" at bounding box center [391, 81] width 6 height 13
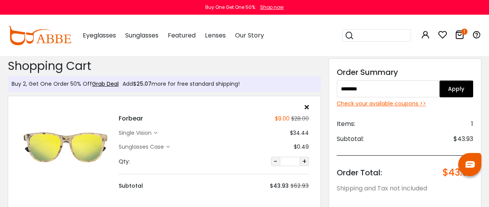
click at [395, 106] on div "Check your available coupons >>" at bounding box center [405, 104] width 137 height 8
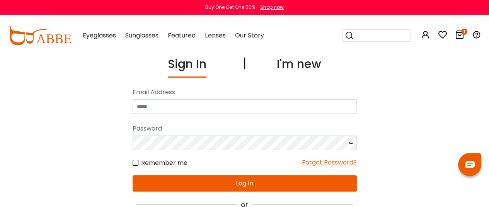
click at [296, 62] on div "I'm new" at bounding box center [299, 66] width 44 height 22
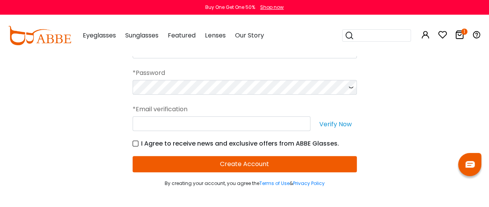
scroll to position [155, 0]
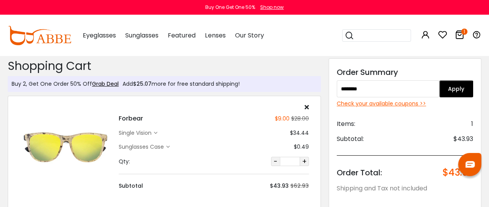
click at [154, 133] on div "single vision" at bounding box center [136, 133] width 35 height 8
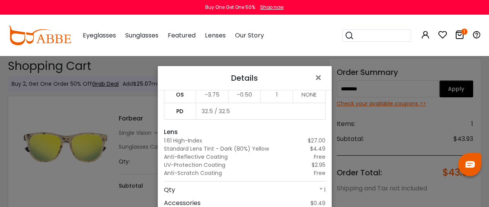
scroll to position [84, 0]
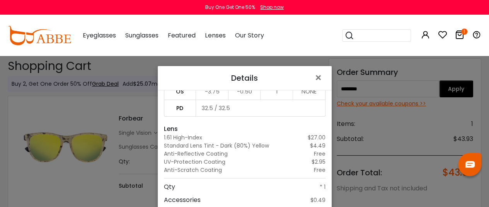
click at [138, 63] on div "Details × Frame Forbear - Pattern Large $9.00 $28.00 Prescription single vision…" at bounding box center [244, 103] width 489 height 207
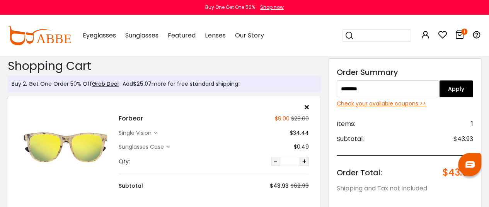
click at [156, 133] on icon at bounding box center [155, 133] width 3 height 3
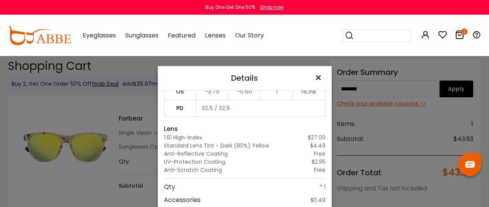
click at [316, 79] on span "×" at bounding box center [319, 78] width 11 height 17
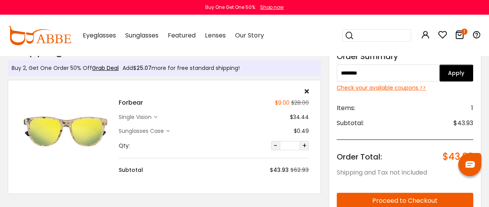
scroll to position [0, 0]
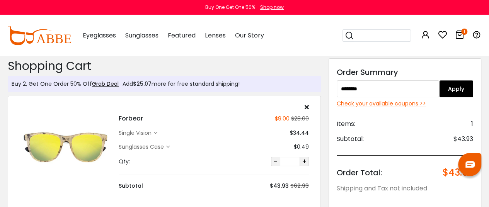
click at [55, 40] on img at bounding box center [39, 35] width 63 height 19
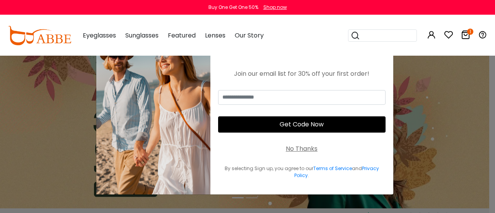
click at [294, 145] on div "No Thanks" at bounding box center [302, 148] width 32 height 9
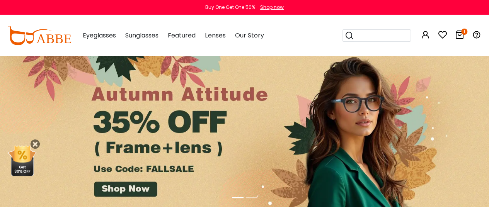
scroll to position [39, 0]
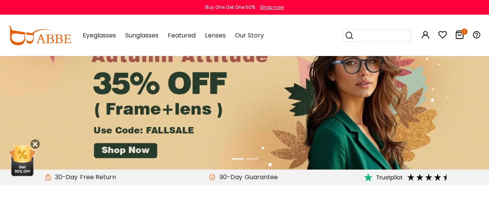
click at [459, 33] on icon at bounding box center [459, 34] width 9 height 9
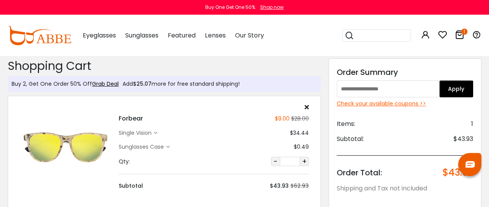
click at [371, 91] on input "text" at bounding box center [388, 88] width 103 height 17
type input "********"
click at [451, 91] on button "Apply" at bounding box center [456, 88] width 34 height 17
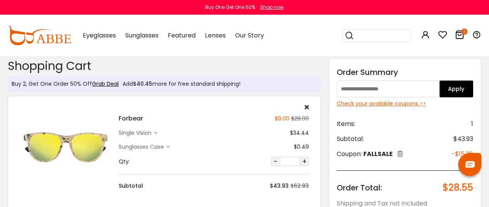
scroll to position [39, 0]
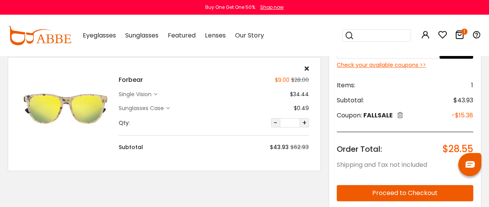
click at [154, 94] on div "single vision" at bounding box center [136, 95] width 35 height 8
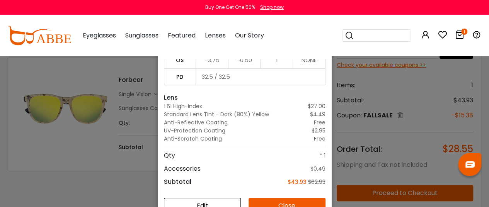
scroll to position [55, 0]
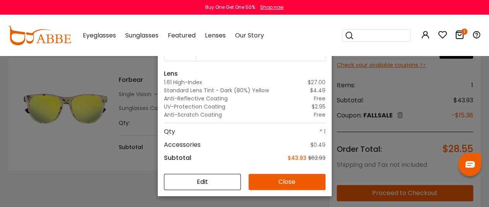
click at [195, 182] on button "Edit" at bounding box center [202, 182] width 77 height 16
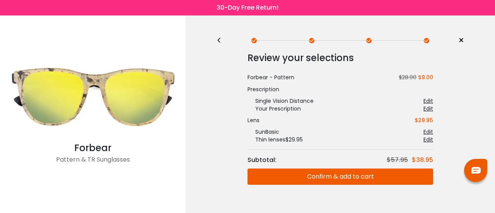
click at [220, 40] on div "<" at bounding box center [223, 41] width 12 height 6
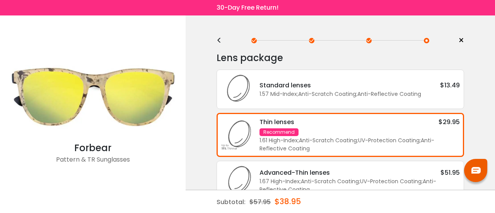
click at [220, 42] on div "<" at bounding box center [223, 41] width 12 height 6
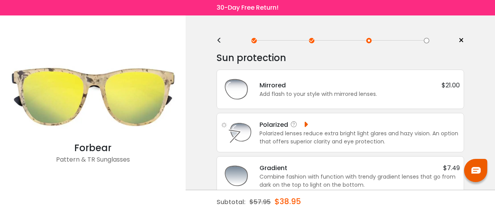
click at [304, 125] on div "Polarized" at bounding box center [285, 125] width 50 height 10
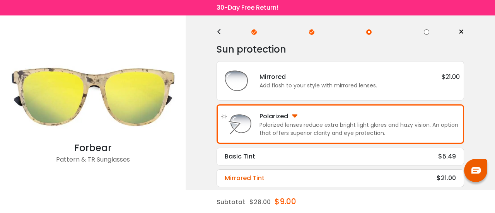
scroll to position [9, 0]
click at [276, 176] on div "Mirrored Tint $21.00" at bounding box center [340, 178] width 231 height 9
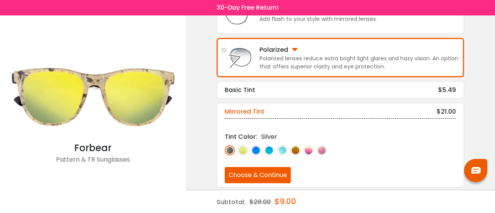
scroll to position [75, 0]
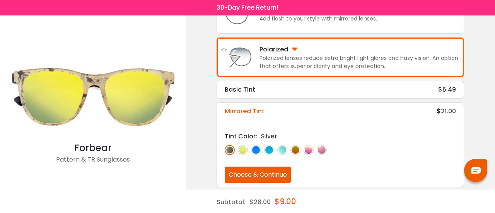
click at [297, 149] on img at bounding box center [295, 150] width 10 height 10
click at [256, 172] on button "Choose & Continue" at bounding box center [258, 175] width 66 height 16
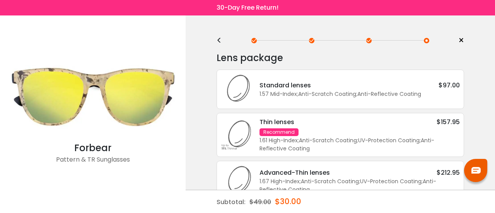
scroll to position [0, 0]
click at [320, 130] on div "Thin lenses $157.95 Recommend 1.61 High-Index ; Anti-Scratch Coating ; UV-Prote…" at bounding box center [356, 135] width 208 height 36
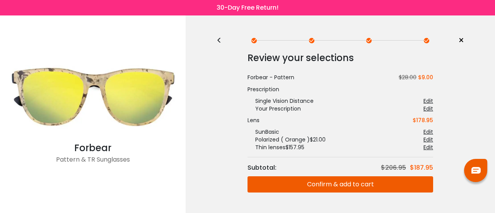
click at [337, 182] on button "Confirm & add to cart" at bounding box center [341, 184] width 186 height 16
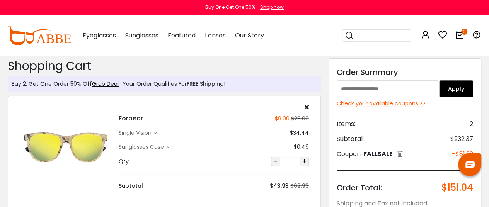
click at [307, 106] on icon at bounding box center [307, 107] width 4 height 6
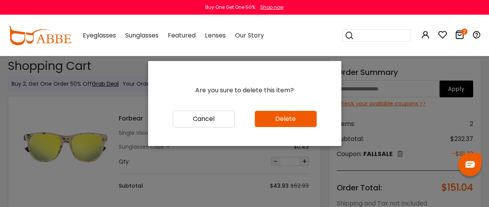
click at [274, 120] on button "Delete" at bounding box center [286, 119] width 62 height 16
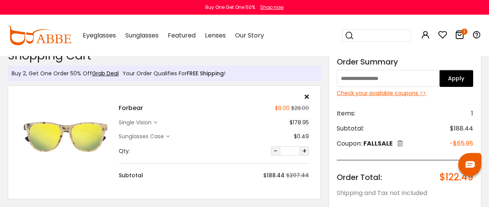
scroll to position [39, 0]
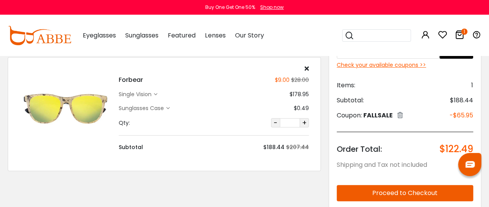
click at [154, 94] on div "single vision" at bounding box center [136, 95] width 35 height 8
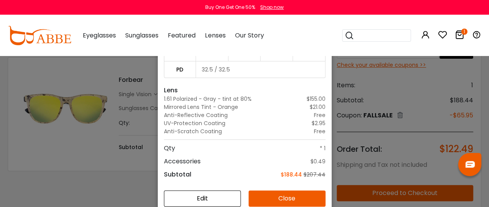
scroll to position [55, 0]
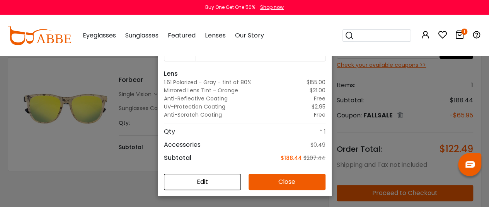
click at [202, 185] on button "Edit" at bounding box center [202, 182] width 77 height 16
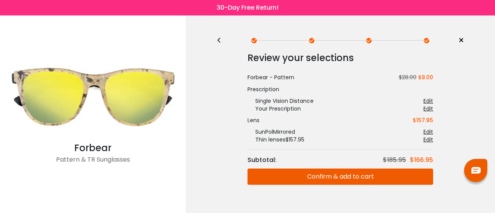
click at [220, 41] on div "<" at bounding box center [223, 41] width 12 height 6
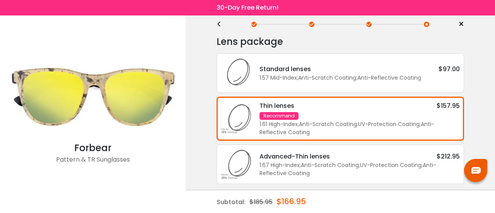
scroll to position [29, 0]
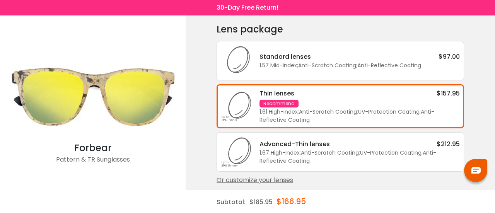
click at [321, 62] on div "1.57 Mid-Index ; Anti-Scratch Coating ; Anti-Reflective Coating ;" at bounding box center [360, 66] width 200 height 8
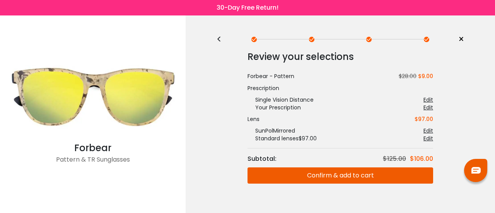
scroll to position [0, 0]
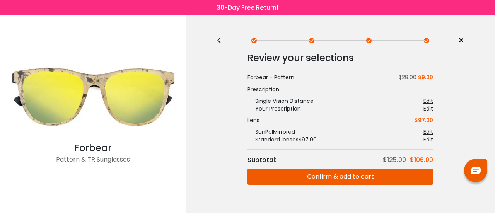
click at [333, 176] on button "Confirm & add to cart" at bounding box center [341, 177] width 186 height 16
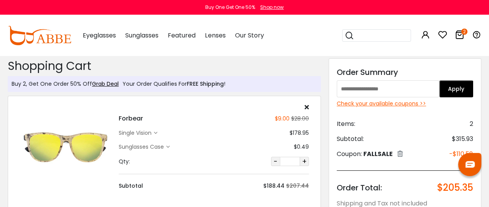
click at [307, 107] on icon at bounding box center [307, 107] width 4 height 6
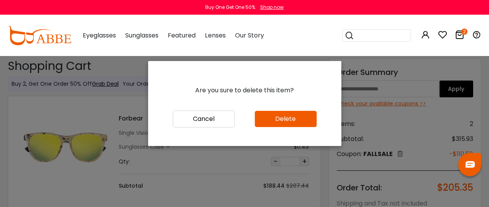
click at [276, 125] on button "Delete" at bounding box center [286, 119] width 62 height 16
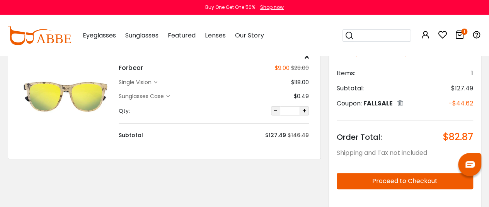
scroll to position [39, 0]
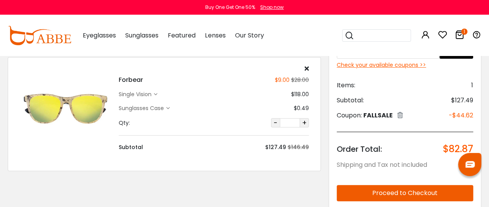
click at [140, 96] on div "single vision" at bounding box center [136, 95] width 35 height 8
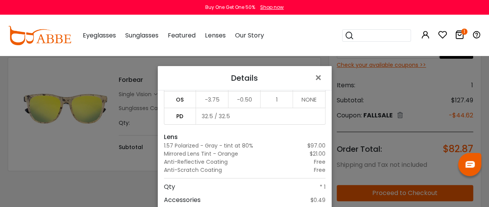
scroll to position [55, 0]
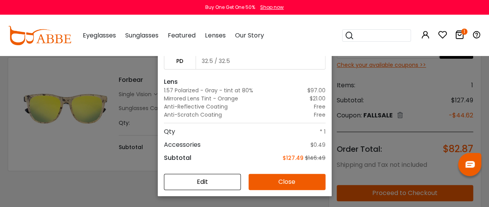
click at [195, 182] on button "Edit" at bounding box center [202, 182] width 77 height 16
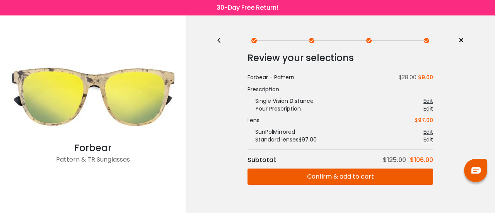
click at [222, 41] on div "<" at bounding box center [223, 41] width 12 height 6
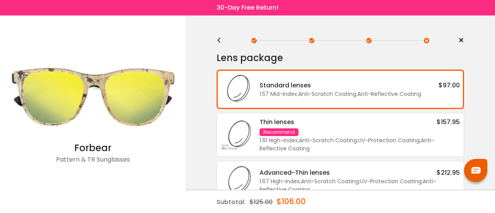
click at [219, 39] on div "<" at bounding box center [223, 41] width 12 height 6
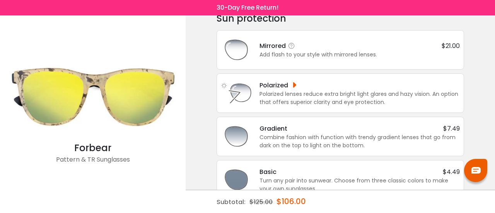
scroll to position [56, 0]
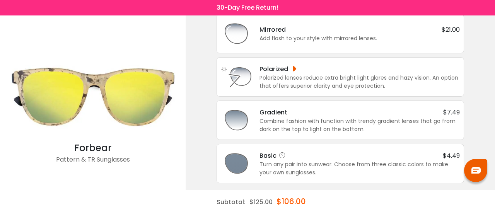
click at [292, 164] on div "Turn any pair into sunwear. Choose from three classic colors to make your own s…" at bounding box center [360, 169] width 200 height 16
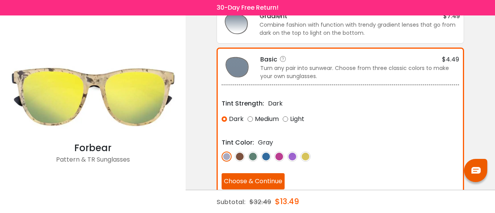
scroll to position [153, 0]
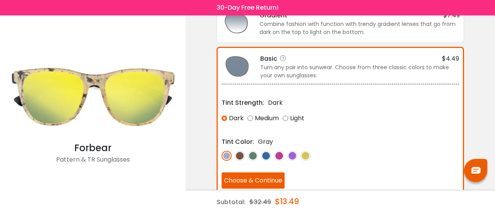
click at [305, 153] on img at bounding box center [306, 156] width 10 height 10
click at [255, 178] on button "Choose & Continue" at bounding box center [253, 181] width 63 height 16
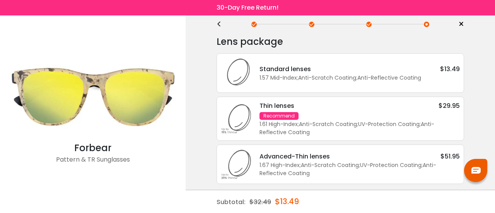
scroll to position [29, 0]
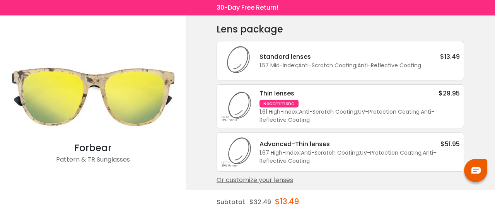
click at [323, 62] on div "1.57 Mid-Index ; Anti-Scratch Coating ; Anti-Reflective Coating ;" at bounding box center [360, 66] width 200 height 8
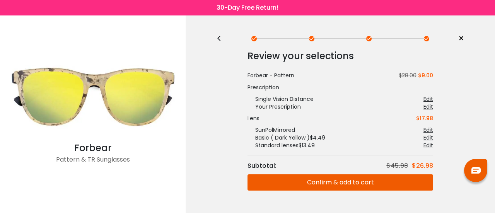
scroll to position [0, 0]
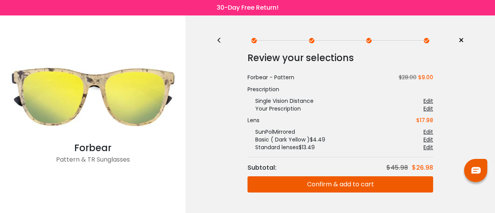
click at [333, 185] on button "Confirm & add to cart" at bounding box center [341, 184] width 186 height 16
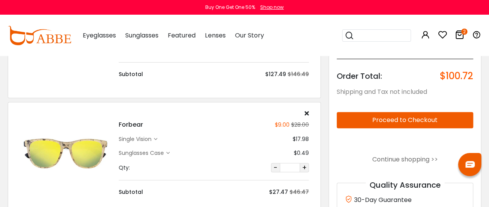
scroll to position [39, 0]
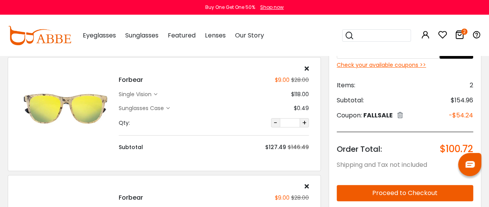
click at [308, 69] on icon at bounding box center [307, 68] width 4 height 6
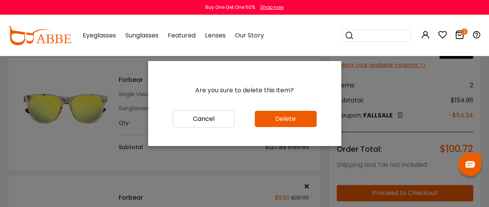
click at [276, 123] on button "Delete" at bounding box center [286, 119] width 62 height 16
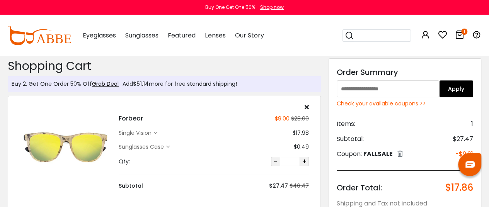
click at [156, 132] on icon at bounding box center [155, 133] width 3 height 3
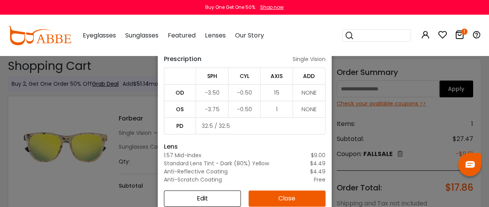
scroll to position [75, 0]
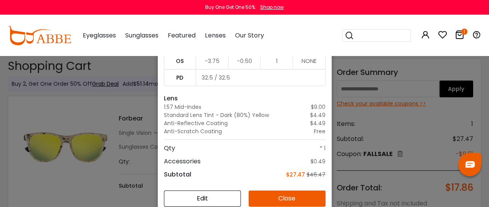
click at [211, 198] on button "Edit" at bounding box center [202, 199] width 77 height 16
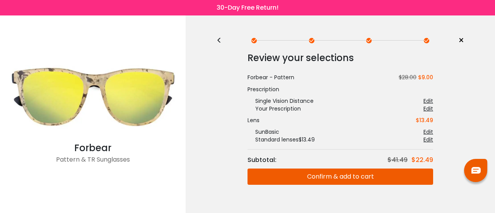
click at [221, 40] on div "<" at bounding box center [223, 41] width 12 height 6
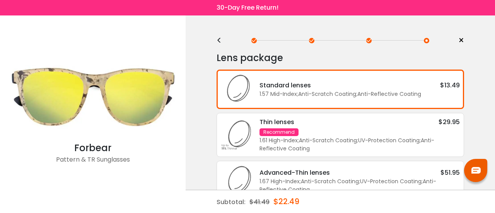
click at [219, 40] on div "<" at bounding box center [223, 41] width 12 height 6
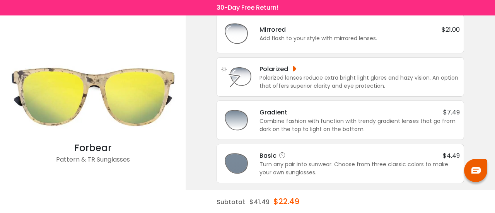
click at [291, 157] on div "Basic $4.49" at bounding box center [360, 156] width 200 height 10
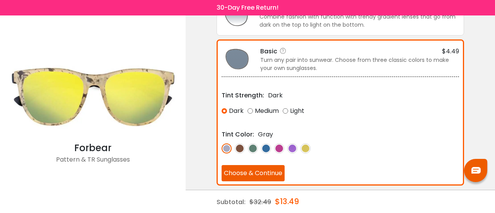
scroll to position [161, 0]
click at [304, 145] on img at bounding box center [306, 148] width 10 height 10
click at [263, 165] on button "Choose & Continue" at bounding box center [253, 173] width 63 height 16
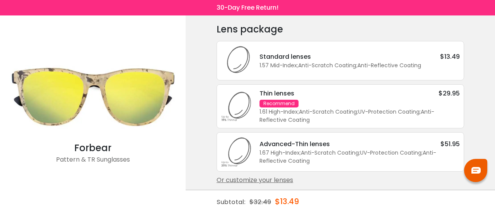
scroll to position [0, 0]
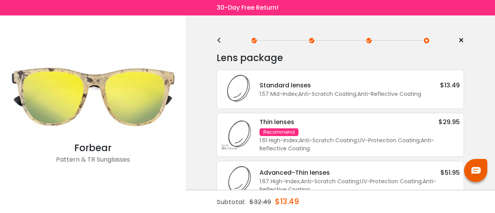
click at [219, 39] on div "<" at bounding box center [223, 41] width 12 height 6
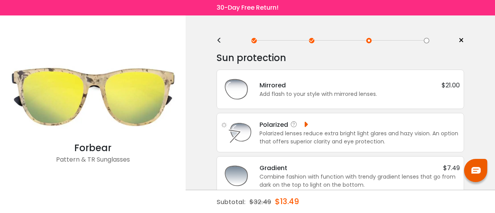
scroll to position [39, 0]
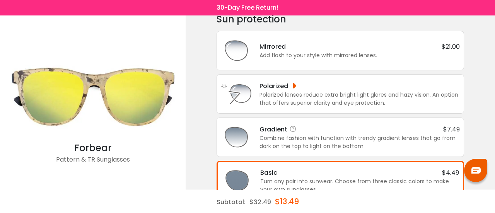
click at [304, 132] on div "Gradient $7.49" at bounding box center [360, 130] width 200 height 10
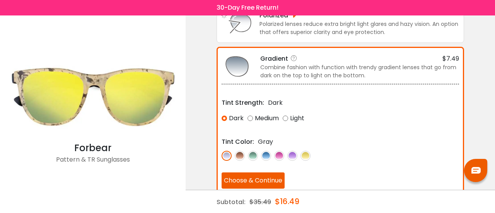
scroll to position [110, 0]
click at [240, 154] on img at bounding box center [240, 155] width 10 height 10
click at [307, 152] on img at bounding box center [306, 155] width 10 height 10
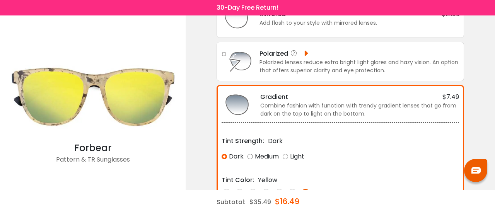
click at [296, 64] on div "Polarized lenses reduce extra bright light glares and hazy vision. An option th…" at bounding box center [360, 66] width 200 height 16
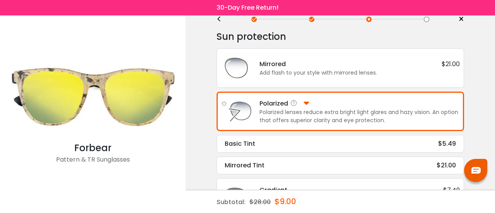
scroll to position [39, 0]
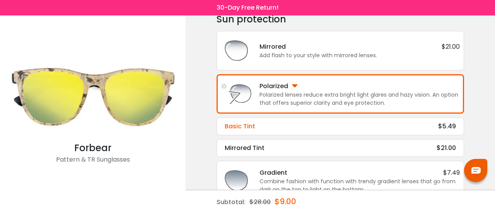
click at [258, 124] on div "Basic Tint $5.49" at bounding box center [340, 126] width 231 height 9
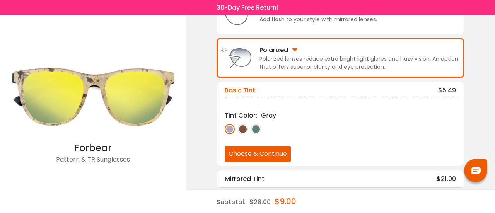
scroll to position [75, 0]
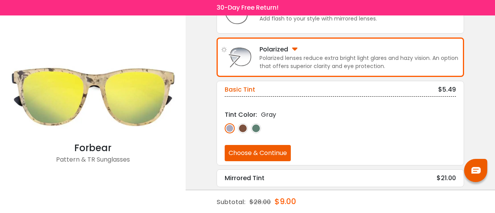
click at [242, 129] on img at bounding box center [243, 128] width 10 height 10
click at [256, 128] on img at bounding box center [256, 128] width 10 height 10
click at [231, 128] on img at bounding box center [230, 128] width 10 height 10
click at [241, 127] on img at bounding box center [243, 128] width 10 height 10
click at [255, 126] on img at bounding box center [256, 128] width 10 height 10
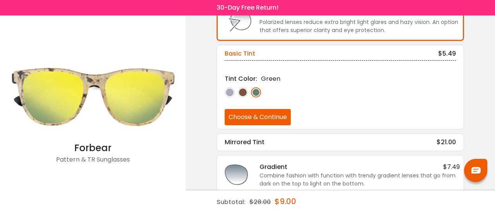
scroll to position [153, 0]
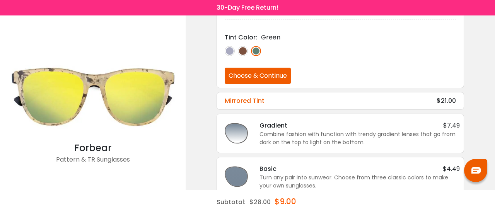
click at [272, 100] on div "Mirrored Tint $21.00" at bounding box center [340, 100] width 231 height 9
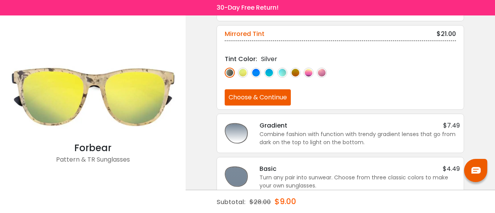
scroll to position [114, 0]
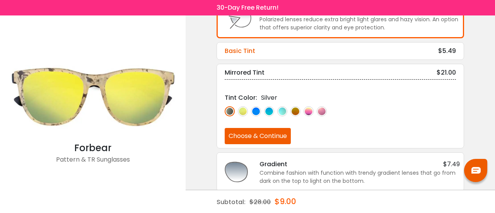
click at [258, 51] on div "Basic Tint $5.49" at bounding box center [340, 50] width 231 height 9
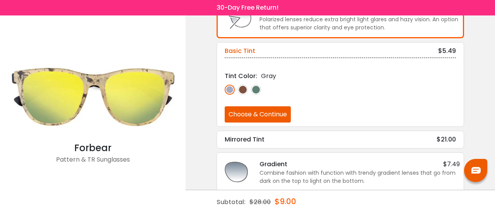
click at [227, 90] on img at bounding box center [230, 90] width 10 height 10
click at [241, 89] on img at bounding box center [243, 90] width 10 height 10
click at [258, 89] on img at bounding box center [256, 90] width 10 height 10
click at [242, 89] on img at bounding box center [243, 90] width 10 height 10
click at [264, 135] on div "Mirrored Tint $21.00" at bounding box center [340, 139] width 231 height 9
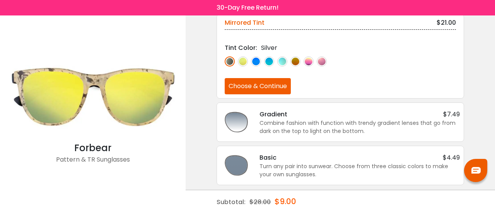
scroll to position [165, 0]
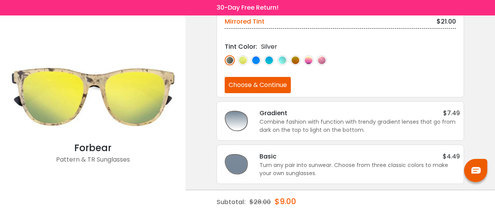
click at [298, 58] on img at bounding box center [295, 60] width 10 height 10
click at [260, 82] on button "Choose & Continue" at bounding box center [258, 85] width 66 height 16
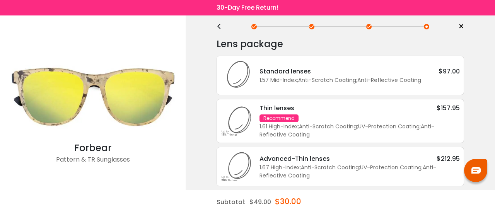
scroll to position [0, 0]
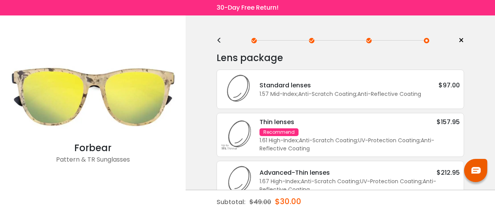
click at [280, 84] on div "Standard lenses" at bounding box center [285, 85] width 51 height 10
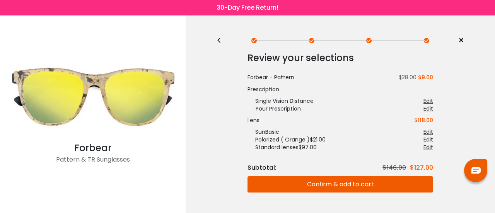
click at [349, 182] on button "Confirm & add to cart" at bounding box center [341, 184] width 186 height 16
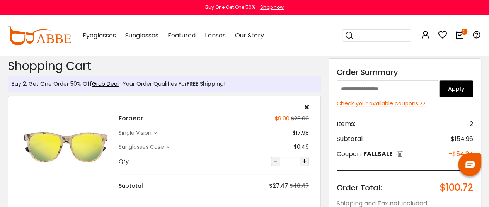
click at [308, 107] on icon at bounding box center [307, 107] width 4 height 6
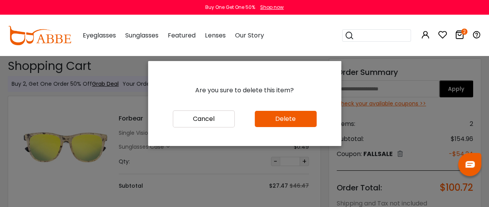
click at [292, 120] on button "Delete" at bounding box center [286, 119] width 62 height 16
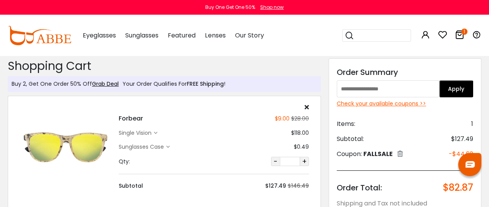
click at [363, 90] on input "text" at bounding box center [388, 88] width 103 height 17
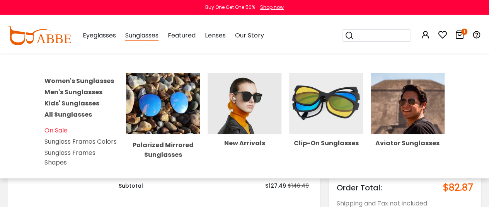
click at [162, 116] on img at bounding box center [163, 103] width 74 height 61
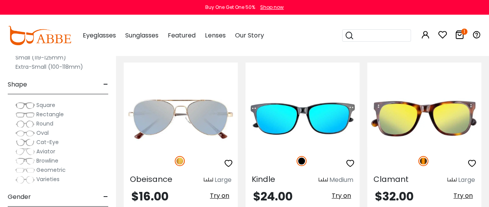
scroll to position [1470, 0]
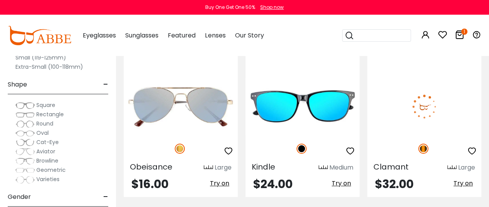
click at [420, 98] on img at bounding box center [424, 106] width 114 height 57
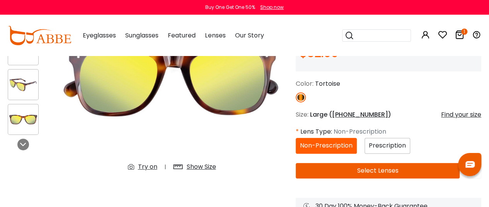
scroll to position [116, 0]
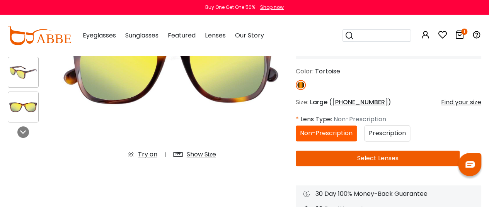
click at [386, 133] on span "Prescription" at bounding box center [387, 133] width 37 height 9
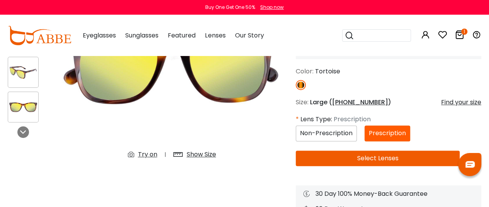
click at [379, 159] on button "Select Lenses" at bounding box center [378, 158] width 164 height 15
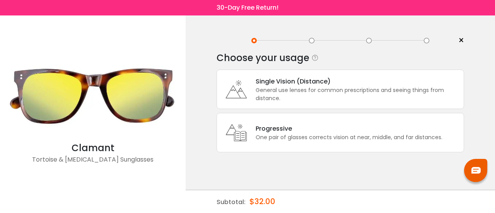
click at [284, 88] on div "General use lenses for common prescriptions and seeing things from distance." at bounding box center [358, 94] width 204 height 16
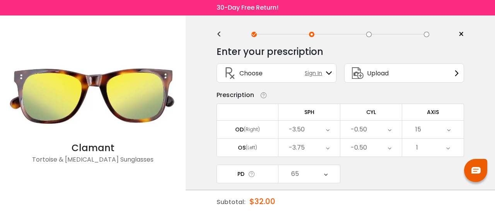
scroll to position [75, 0]
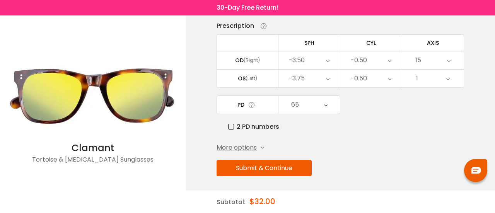
click at [274, 164] on button "Submit & Continue" at bounding box center [264, 168] width 95 height 16
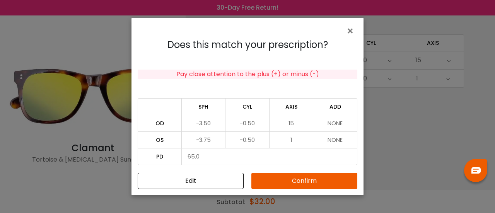
click at [299, 180] on button "Confirm" at bounding box center [304, 181] width 106 height 16
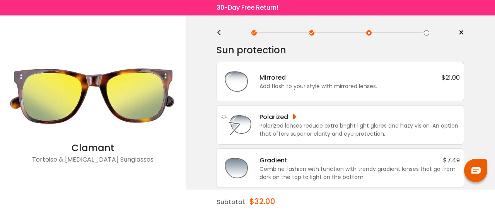
scroll to position [0, 0]
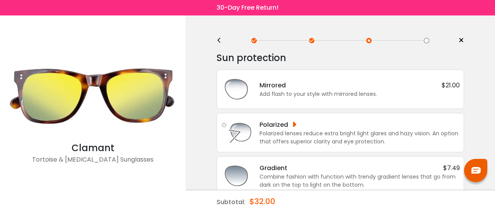
click at [218, 40] on div "<" at bounding box center [223, 41] width 12 height 6
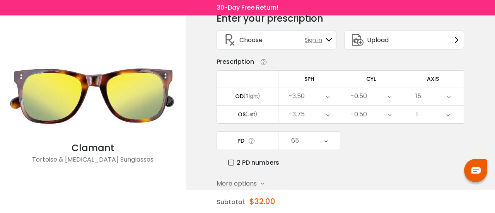
scroll to position [75, 0]
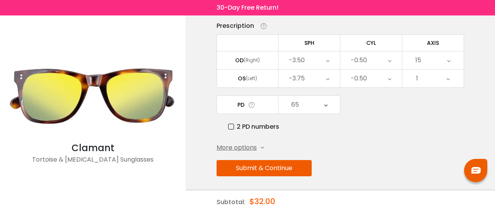
click at [264, 166] on button "Submit & Continue" at bounding box center [264, 168] width 95 height 16
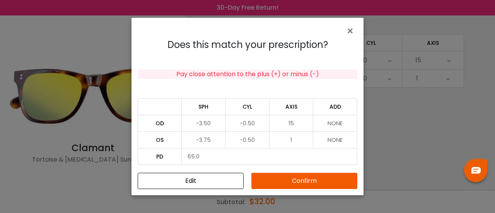
click at [296, 176] on button "Confirm" at bounding box center [304, 181] width 106 height 16
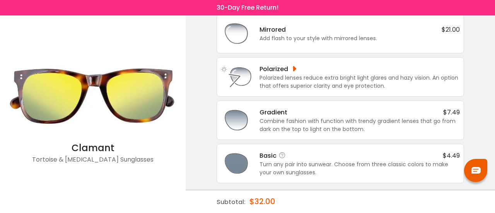
click at [288, 151] on div "Basic $4.49" at bounding box center [360, 156] width 200 height 10
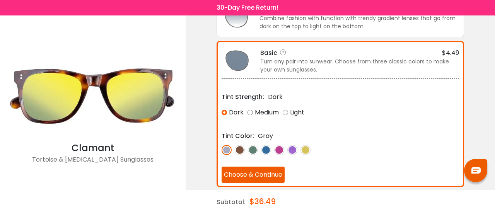
scroll to position [161, 0]
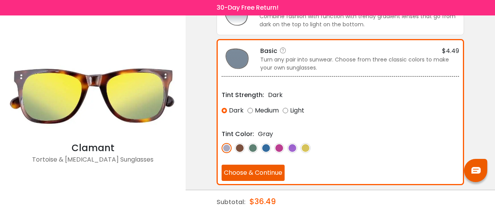
click at [304, 145] on img at bounding box center [306, 148] width 10 height 10
click at [265, 146] on img at bounding box center [266, 148] width 10 height 10
click at [255, 146] on img at bounding box center [253, 148] width 10 height 10
click at [243, 146] on img at bounding box center [240, 148] width 10 height 10
click at [306, 144] on img at bounding box center [306, 148] width 10 height 10
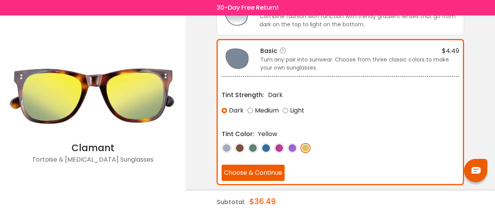
click at [255, 171] on button "Choose & Continue" at bounding box center [253, 173] width 63 height 16
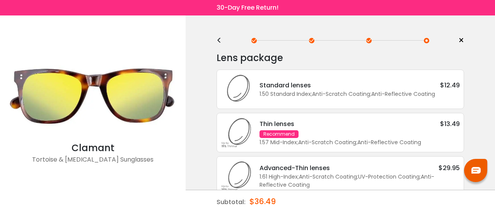
scroll to position [26, 0]
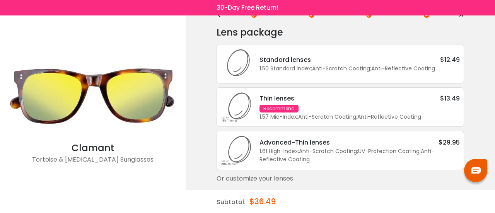
click at [320, 154] on div "1.61 High-Index ; Anti-Scratch Coating ; UV-Protection Coating ; Anti-Reflectiv…" at bounding box center [360, 155] width 200 height 16
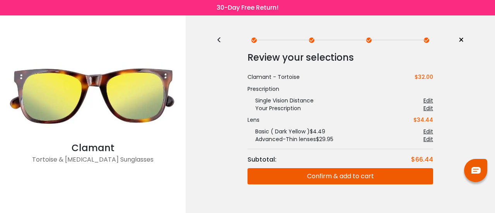
scroll to position [0, 0]
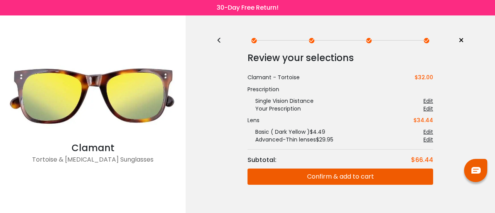
click at [340, 174] on button "Confirm & add to cart" at bounding box center [341, 177] width 186 height 16
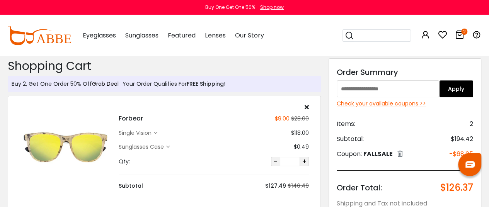
click at [102, 83] on link "Grab Deal" at bounding box center [105, 84] width 27 height 8
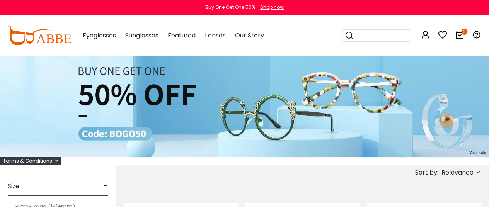
click at [460, 34] on icon at bounding box center [459, 34] width 9 height 9
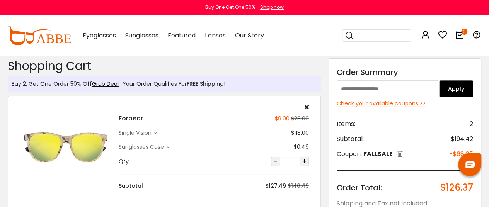
click at [367, 86] on input "text" at bounding box center [388, 88] width 103 height 17
type input "******"
click at [446, 87] on button "Apply" at bounding box center [456, 88] width 34 height 17
click at [378, 91] on input "text" at bounding box center [388, 88] width 103 height 17
type input "********"
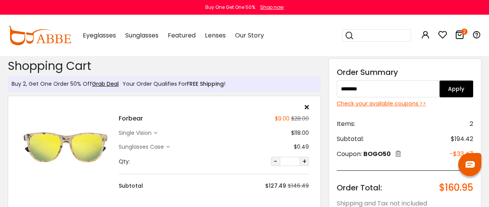
click at [451, 91] on button "Apply" at bounding box center [456, 88] width 34 height 17
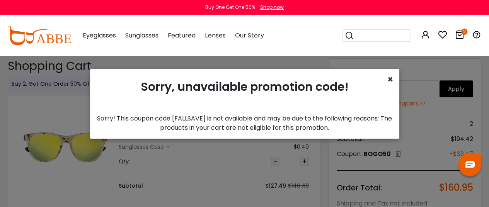
click at [388, 82] on span "×" at bounding box center [391, 79] width 6 height 13
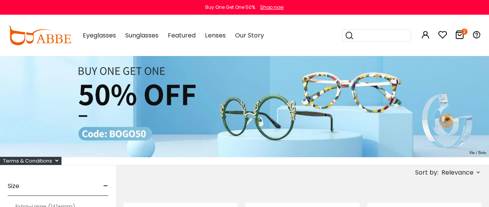
click at [39, 40] on img at bounding box center [39, 35] width 63 height 19
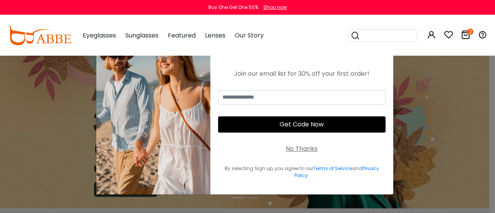
click at [302, 148] on div "No Thanks" at bounding box center [302, 148] width 32 height 9
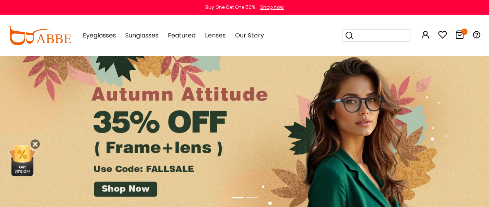
click at [460, 36] on icon at bounding box center [459, 34] width 9 height 9
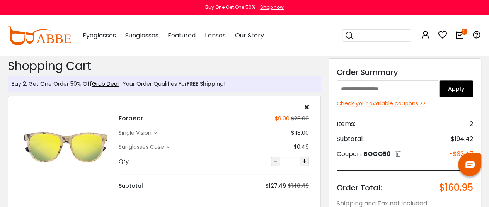
click at [386, 87] on input "text" at bounding box center [388, 88] width 103 height 17
type input "********"
click at [449, 89] on button "Apply" at bounding box center [456, 88] width 34 height 17
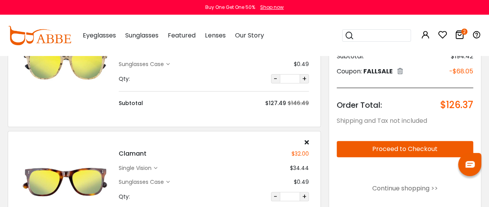
scroll to position [155, 0]
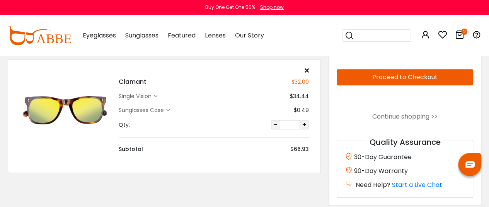
click at [308, 69] on icon at bounding box center [307, 70] width 4 height 6
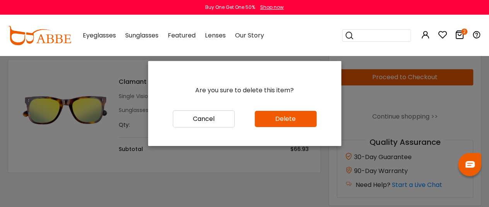
click at [270, 118] on button "Delete" at bounding box center [286, 119] width 62 height 16
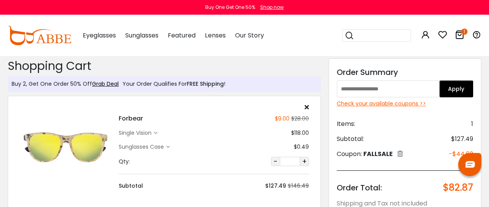
click at [138, 131] on div "single vision" at bounding box center [136, 133] width 35 height 8
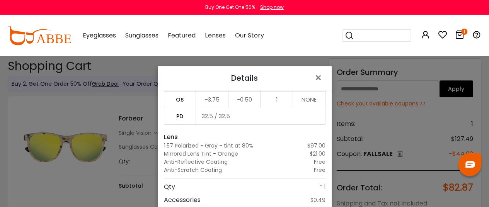
scroll to position [55, 0]
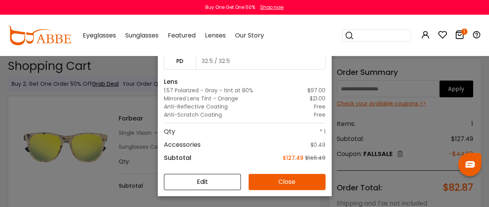
click at [284, 180] on button "Close" at bounding box center [287, 182] width 77 height 16
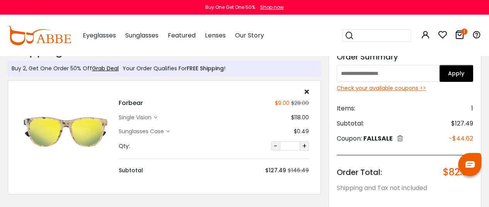
scroll to position [0, 0]
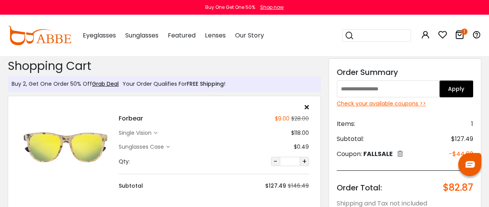
click at [148, 131] on div "single vision" at bounding box center [136, 133] width 35 height 8
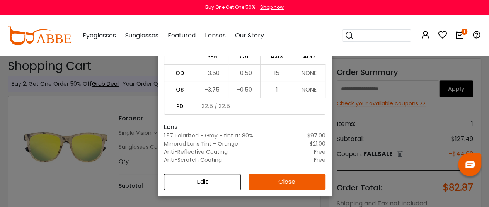
scroll to position [75, 0]
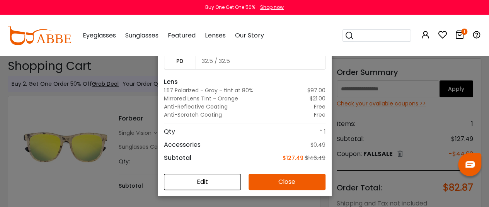
click at [202, 183] on button "Edit" at bounding box center [202, 182] width 77 height 16
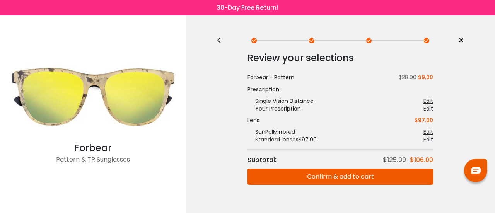
click at [220, 39] on div "<" at bounding box center [223, 41] width 12 height 6
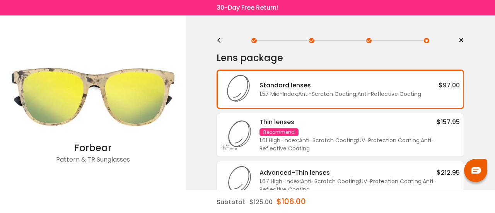
click at [220, 40] on div "<" at bounding box center [223, 41] width 12 height 6
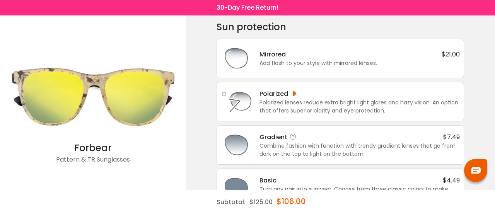
scroll to position [56, 0]
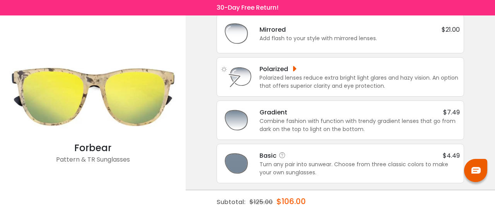
click at [288, 154] on div "Basic $4.49" at bounding box center [360, 156] width 200 height 10
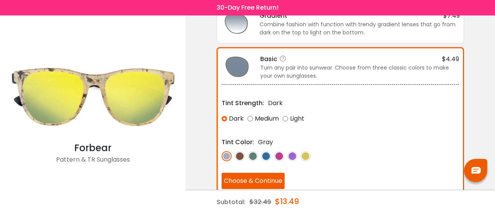
scroll to position [153, 0]
click at [304, 153] on img at bounding box center [306, 156] width 10 height 10
click at [249, 115] on div "Medium" at bounding box center [263, 118] width 31 height 14
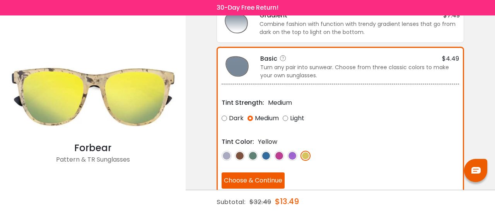
click at [288, 115] on div "Light" at bounding box center [294, 118] width 22 height 14
click at [252, 116] on div "Medium" at bounding box center [263, 118] width 31 height 14
click at [225, 117] on div "Dark" at bounding box center [233, 118] width 22 height 14
click at [250, 118] on div "Medium" at bounding box center [263, 118] width 31 height 14
click at [286, 116] on div "Light" at bounding box center [294, 118] width 22 height 14
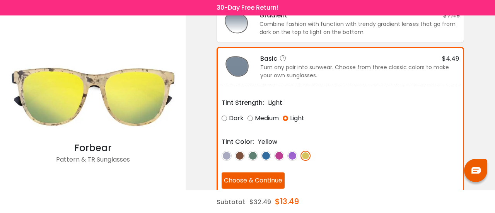
click at [226, 117] on div "Dark" at bounding box center [233, 118] width 22 height 14
click at [248, 117] on div "Medium" at bounding box center [263, 118] width 31 height 14
click at [265, 152] on img at bounding box center [266, 156] width 10 height 10
click at [253, 155] on img at bounding box center [253, 156] width 10 height 10
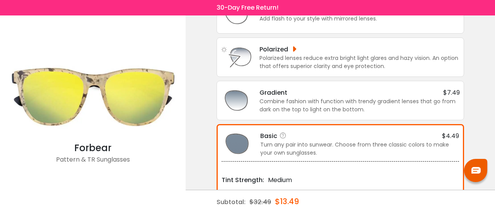
scroll to position [37, 0]
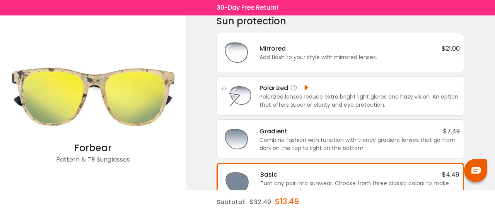
click at [321, 85] on div "Polarized" at bounding box center [360, 88] width 200 height 10
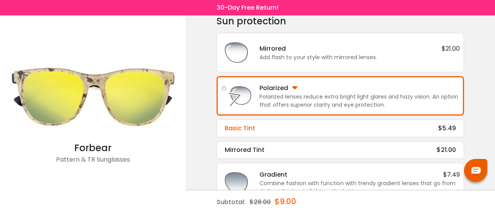
click at [302, 128] on div "Basic Tint $5.49" at bounding box center [340, 128] width 231 height 9
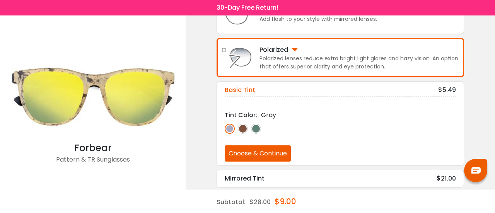
scroll to position [75, 0]
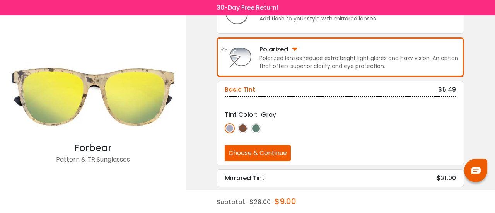
click at [257, 126] on img at bounding box center [256, 128] width 10 height 10
click at [261, 151] on button "Choose & Continue" at bounding box center [258, 153] width 66 height 16
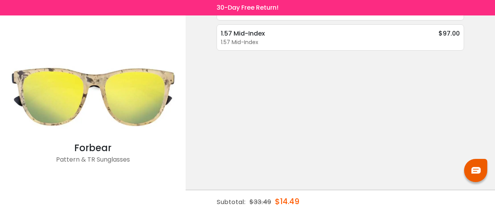
scroll to position [0, 0]
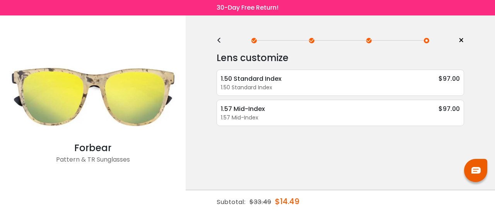
click at [220, 40] on div "<" at bounding box center [223, 41] width 12 height 6
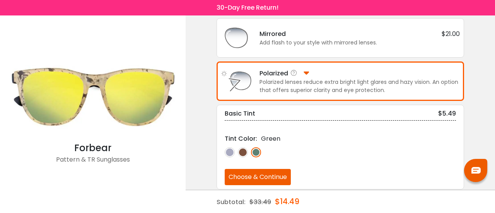
scroll to position [165, 0]
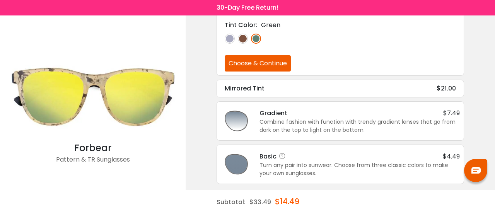
click at [292, 156] on div "Basic $4.49" at bounding box center [360, 157] width 200 height 10
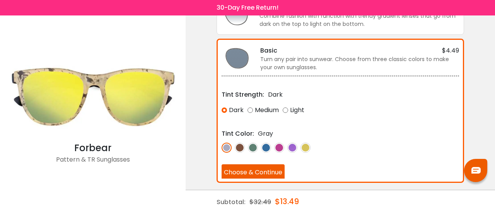
scroll to position [161, 0]
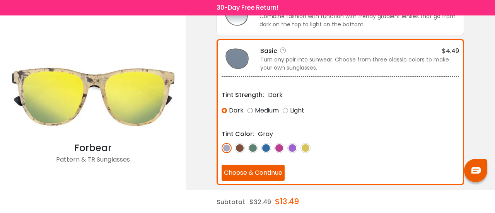
click at [259, 108] on div "Medium" at bounding box center [263, 111] width 31 height 14
click at [255, 143] on img at bounding box center [253, 148] width 10 height 10
click at [257, 167] on button "Choose & Continue" at bounding box center [253, 173] width 63 height 16
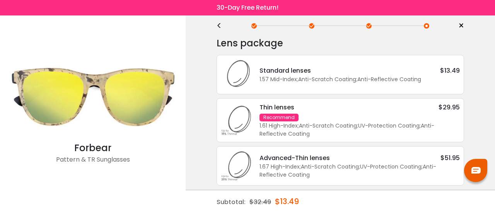
scroll to position [29, 0]
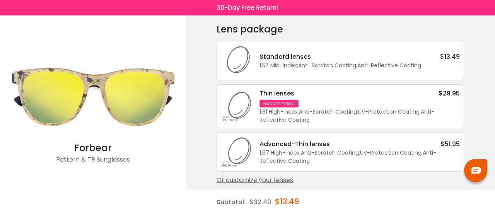
click at [313, 97] on div "Thin lenses $29.95 Recommend 1.61 High-Index ; Anti-Scratch Coating ; UV-Protec…" at bounding box center [356, 107] width 208 height 36
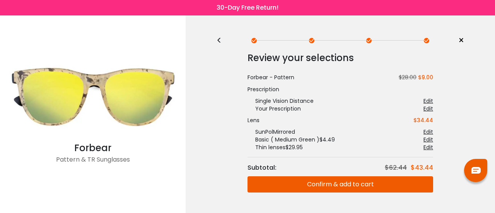
scroll to position [0, 0]
click at [334, 185] on button "Confirm & add to cart" at bounding box center [341, 184] width 186 height 16
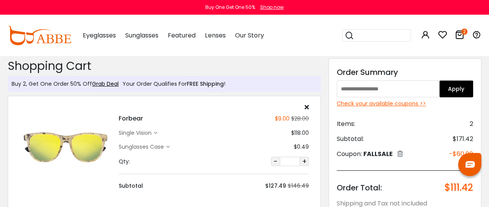
click at [307, 106] on icon at bounding box center [307, 107] width 4 height 6
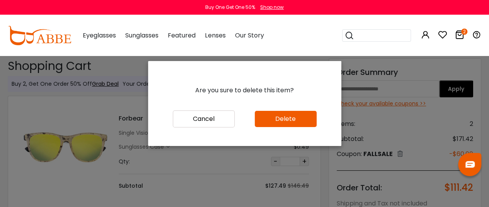
click at [280, 122] on button "Delete" at bounding box center [286, 119] width 62 height 16
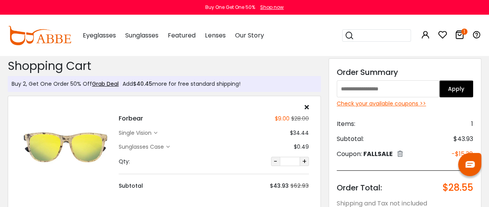
click at [155, 135] on div "single vision" at bounding box center [138, 133] width 39 height 8
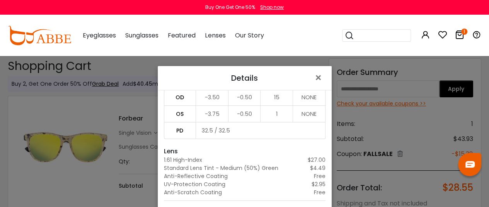
scroll to position [77, 0]
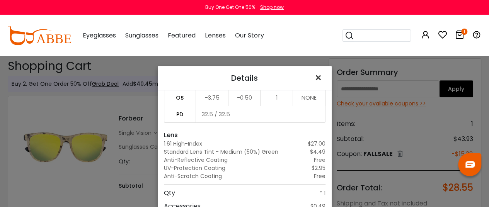
click at [315, 79] on span "×" at bounding box center [319, 78] width 11 height 17
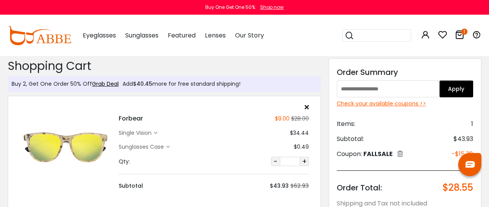
click at [142, 132] on div "single vision" at bounding box center [136, 133] width 35 height 8
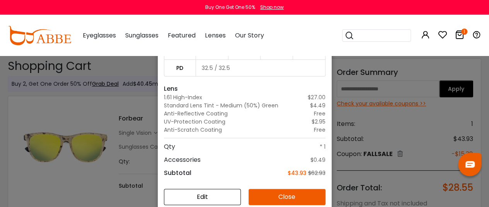
scroll to position [55, 0]
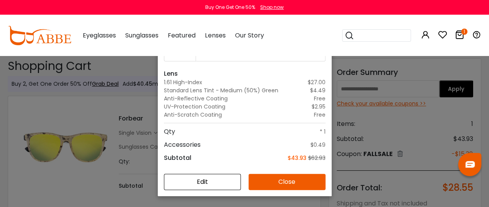
click at [196, 182] on button "Edit" at bounding box center [202, 182] width 77 height 16
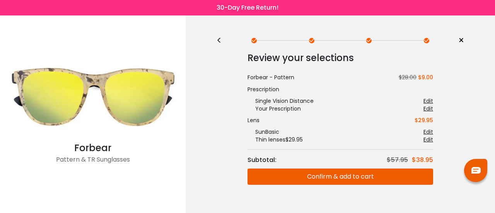
click at [220, 42] on div "<" at bounding box center [223, 41] width 12 height 6
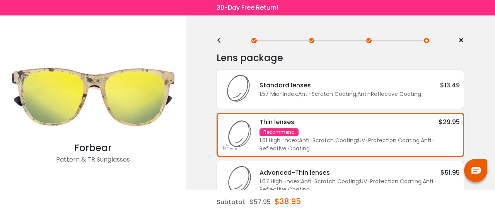
click at [220, 42] on div "<" at bounding box center [223, 41] width 12 height 6
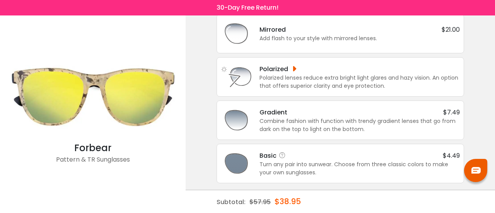
click at [316, 157] on div "Basic $4.49" at bounding box center [360, 156] width 200 height 10
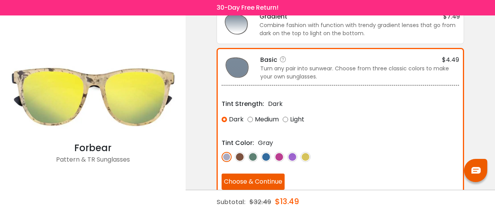
scroll to position [153, 0]
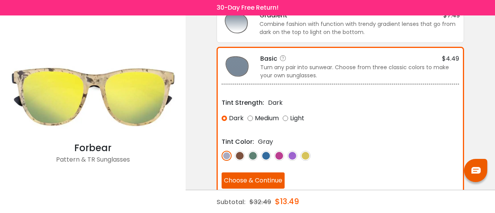
click at [255, 154] on img at bounding box center [253, 156] width 10 height 10
click at [258, 178] on button "Choose & Continue" at bounding box center [253, 181] width 63 height 16
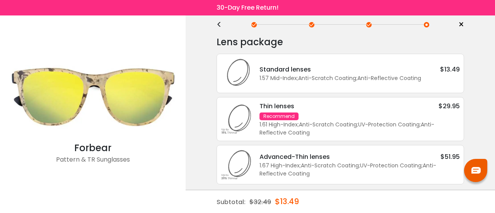
scroll to position [29, 0]
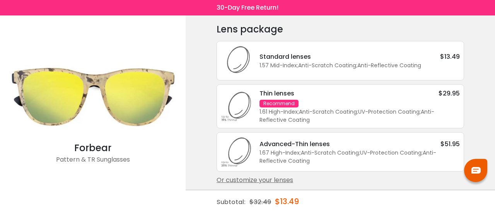
click at [299, 97] on div "Thin lenses $29.95 Recommend 1.61 High-Index ; Anti-Scratch Coating ; UV-Protec…" at bounding box center [356, 107] width 208 height 36
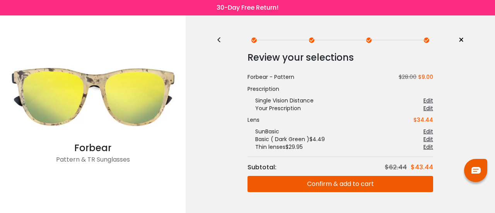
scroll to position [0, 0]
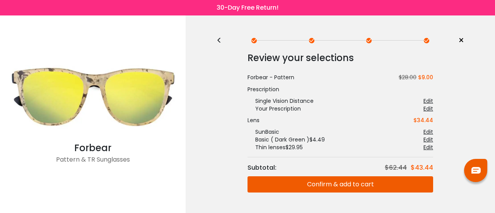
click at [333, 183] on button "Confirm & add to cart" at bounding box center [341, 184] width 186 height 16
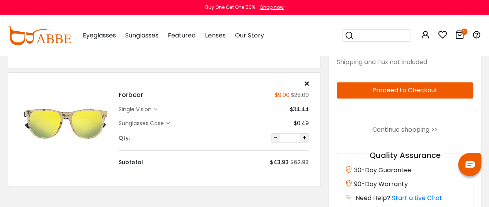
scroll to position [155, 0]
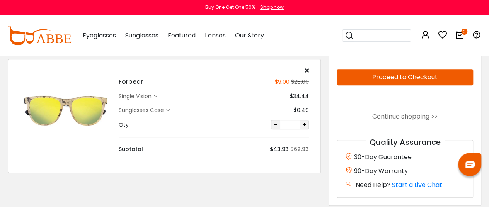
click at [153, 96] on div "single vision" at bounding box center [136, 96] width 35 height 8
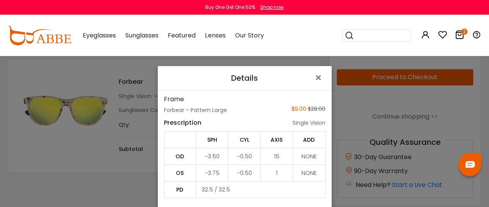
scroll to position [0, 0]
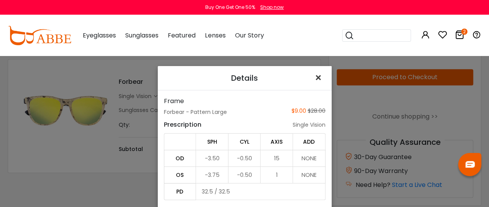
click at [314, 79] on span "×" at bounding box center [319, 78] width 11 height 17
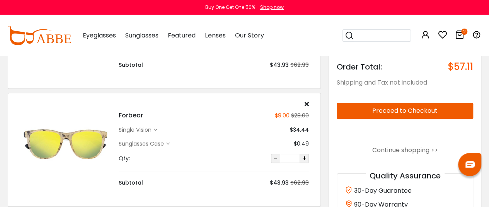
scroll to position [39, 0]
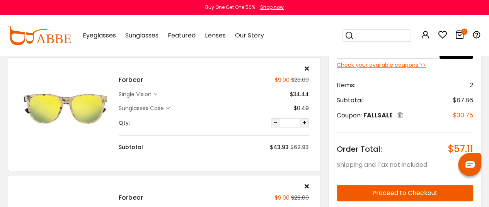
click at [157, 96] on div "single vision" at bounding box center [138, 95] width 39 height 8
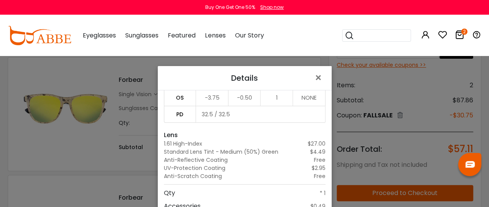
scroll to position [0, 0]
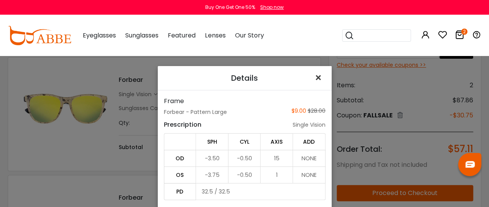
click at [314, 77] on span "×" at bounding box center [319, 78] width 11 height 17
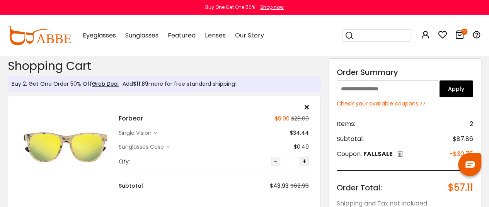
click at [308, 105] on icon at bounding box center [307, 107] width 4 height 6
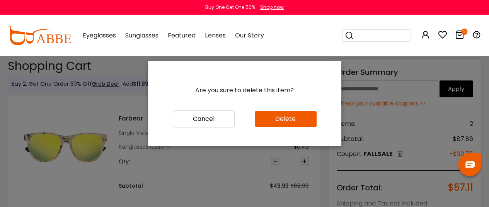
click at [278, 121] on button "Delete" at bounding box center [286, 119] width 62 height 16
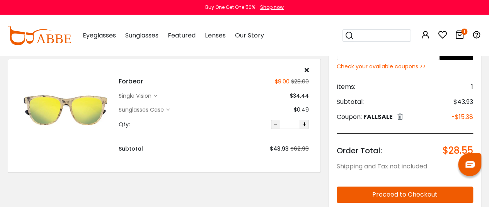
scroll to position [39, 0]
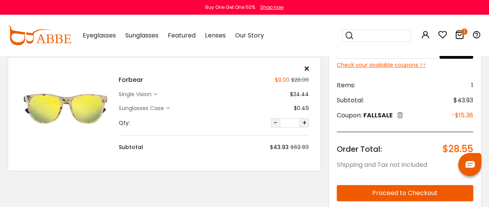
click at [152, 92] on div "single vision" at bounding box center [136, 95] width 35 height 8
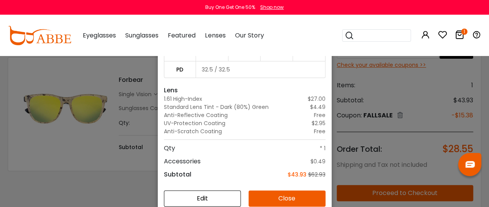
scroll to position [55, 0]
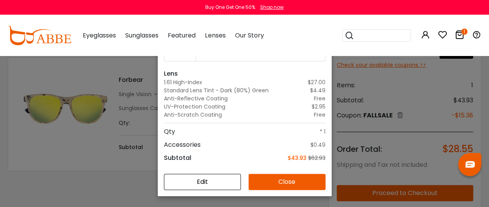
click at [278, 181] on button "Close" at bounding box center [287, 182] width 77 height 16
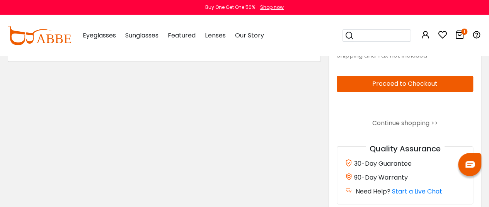
scroll to position [155, 0]
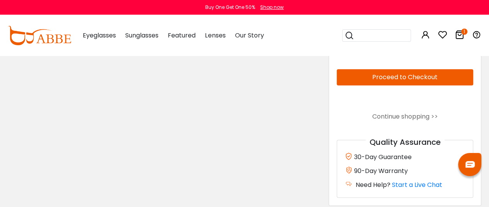
click at [405, 76] on button "Proceed to Checkout" at bounding box center [405, 77] width 137 height 16
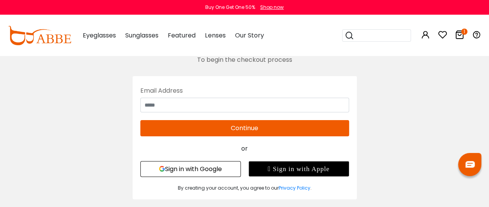
scroll to position [39, 0]
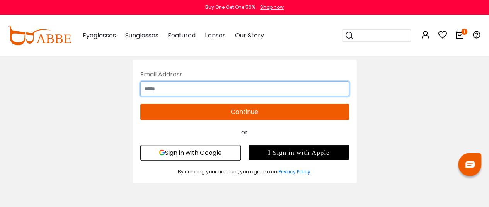
click at [230, 90] on input "text" at bounding box center [244, 89] width 209 height 15
type input "**********"
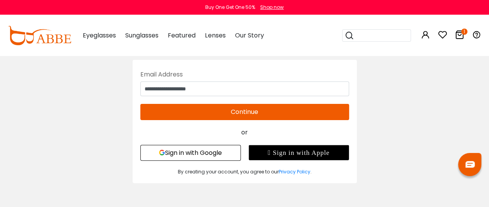
click at [237, 112] on button "Continue" at bounding box center [244, 112] width 209 height 16
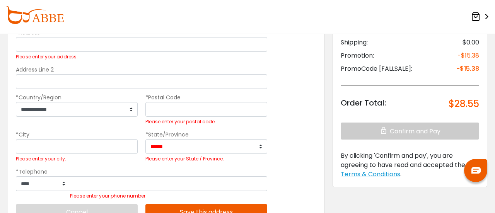
scroll to position [116, 0]
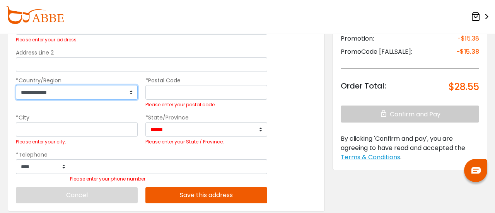
click at [121, 91] on select "**********" at bounding box center [77, 92] width 122 height 15
click at [285, 89] on div "**********" at bounding box center [166, 85] width 317 height 253
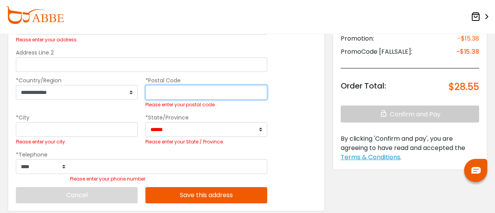
click at [158, 89] on input "*Postal Code" at bounding box center [206, 92] width 122 height 15
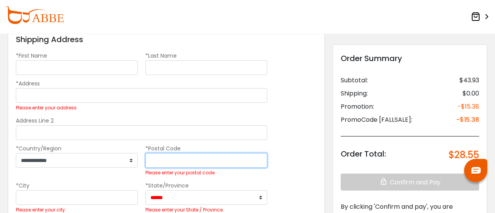
scroll to position [39, 0]
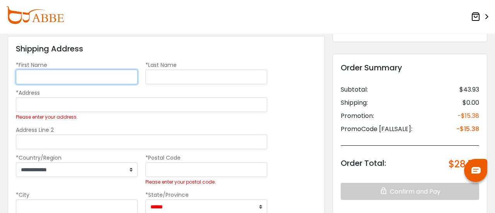
click at [75, 75] on input "*First Name" at bounding box center [77, 77] width 122 height 15
type input "*****"
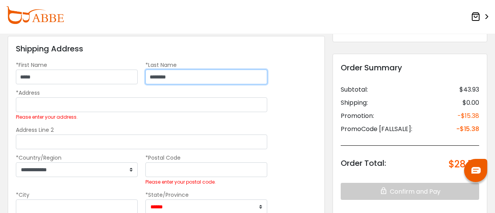
type input "********"
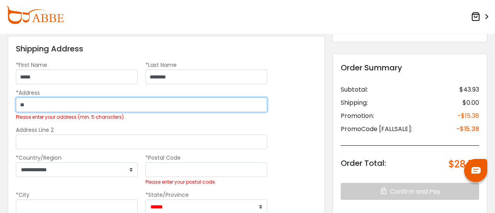
type input "*"
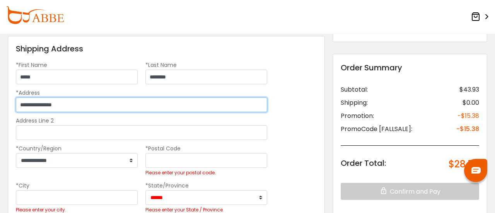
drag, startPoint x: 75, startPoint y: 103, endPoint x: 0, endPoint y: 106, distance: 75.5
click at [0, 106] on form "**********" at bounding box center [247, 166] width 495 height 342
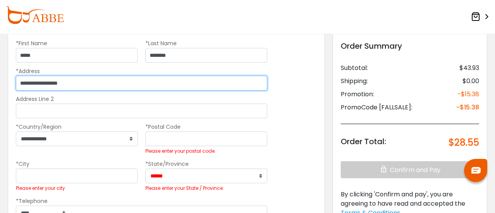
scroll to position [77, 0]
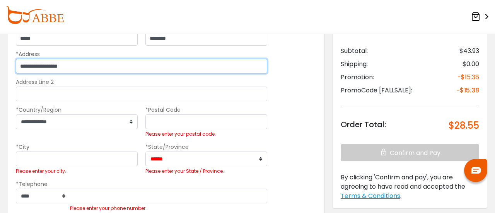
type input "**********"
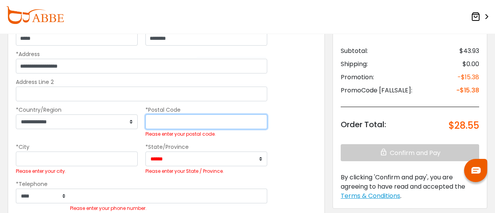
click at [171, 121] on input "*Postal Code" at bounding box center [206, 121] width 122 height 15
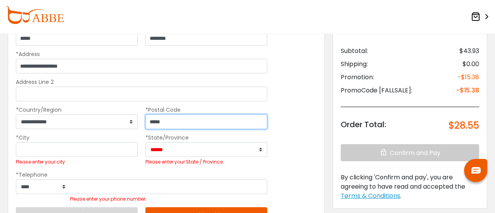
type input "*****"
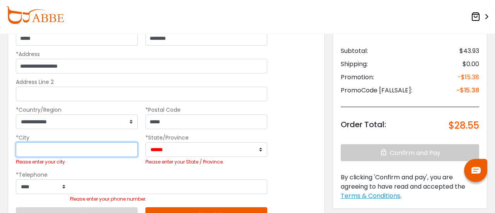
click at [92, 148] on input "*City" at bounding box center [77, 149] width 122 height 15
type input "*********"
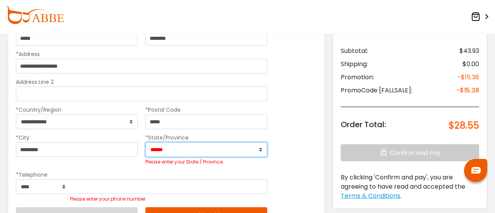
click at [193, 148] on select "**********" at bounding box center [206, 149] width 122 height 15
select select "**"
click at [145, 142] on select "**********" at bounding box center [206, 149] width 122 height 15
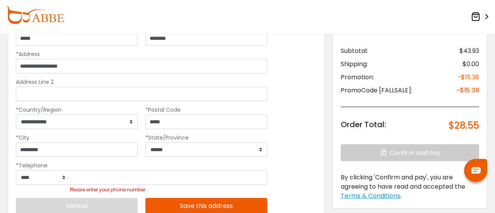
click at [296, 152] on div "**********" at bounding box center [166, 109] width 317 height 225
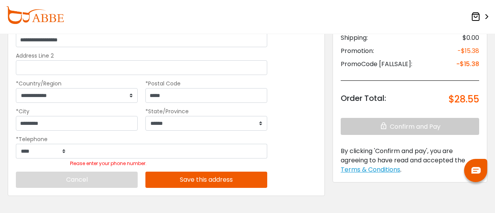
scroll to position [116, 0]
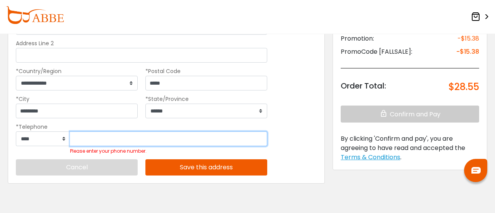
click at [135, 133] on input "Please enter your phone number." at bounding box center [168, 139] width 197 height 15
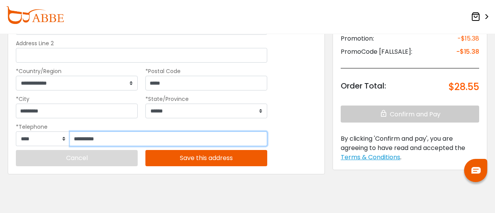
type input "**********"
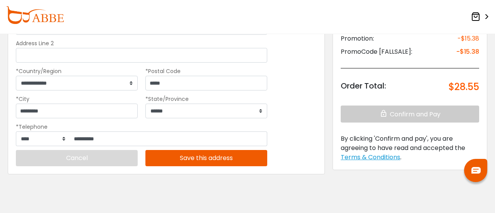
click at [309, 139] on div "**********" at bounding box center [166, 67] width 317 height 216
click at [210, 159] on button "Save this address" at bounding box center [206, 158] width 122 height 16
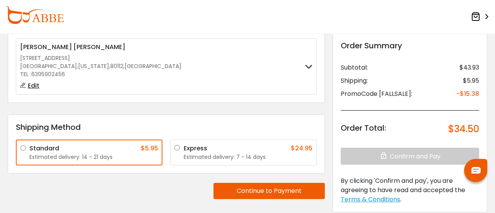
scroll to position [39, 0]
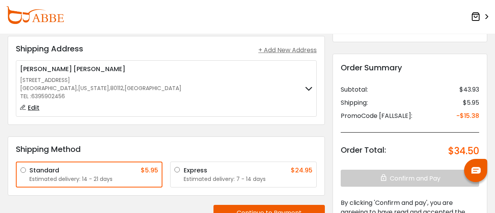
click at [31, 107] on span "Edit" at bounding box center [34, 107] width 12 height 9
select select "**"
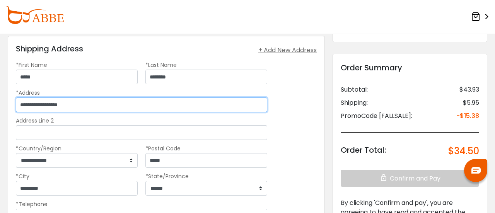
click at [97, 106] on input "**********" at bounding box center [141, 104] width 251 height 15
drag, startPoint x: 84, startPoint y: 105, endPoint x: 9, endPoint y: 106, distance: 75.8
click at [9, 106] on div "**********" at bounding box center [166, 144] width 317 height 216
type input "**********"
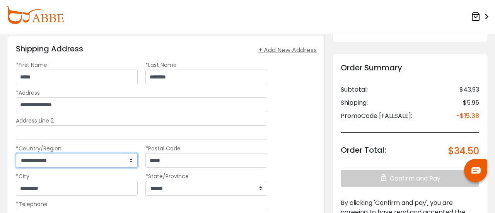
click at [81, 161] on select "**********" at bounding box center [77, 160] width 122 height 15
select select "***"
click at [16, 153] on select "**********" at bounding box center [77, 160] width 122 height 15
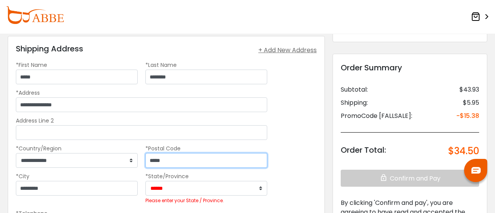
click at [174, 160] on input "*****" at bounding box center [206, 160] width 122 height 15
drag, startPoint x: 177, startPoint y: 161, endPoint x: 124, endPoint y: 161, distance: 53.0
click at [124, 161] on div "**********" at bounding box center [141, 158] width 259 height 28
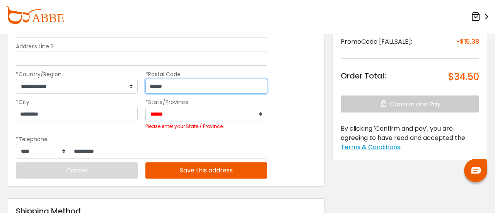
scroll to position [116, 0]
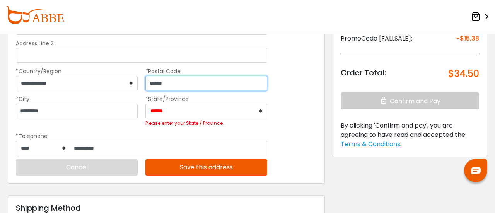
type input "******"
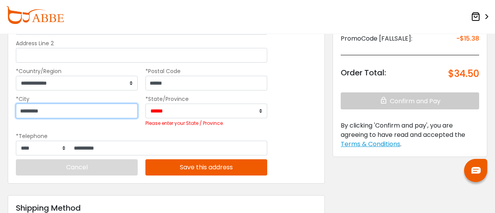
drag, startPoint x: 89, startPoint y: 115, endPoint x: 8, endPoint y: 116, distance: 81.2
click at [8, 116] on div "**********" at bounding box center [166, 71] width 317 height 225
type input "******"
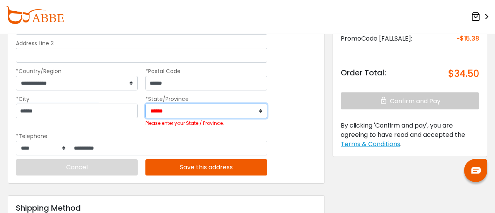
click at [170, 111] on select "**********" at bounding box center [206, 111] width 122 height 15
click at [145, 104] on select "**********" at bounding box center [206, 111] width 122 height 15
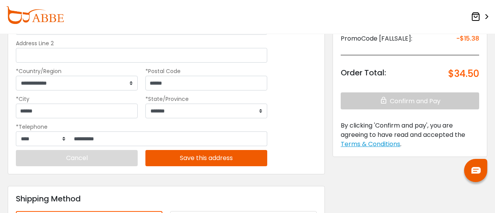
click at [296, 124] on div "**********" at bounding box center [166, 67] width 317 height 216
click at [205, 163] on button "Save this address" at bounding box center [206, 158] width 122 height 16
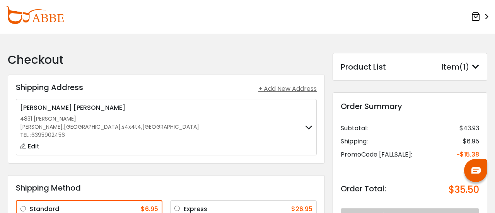
scroll to position [39, 0]
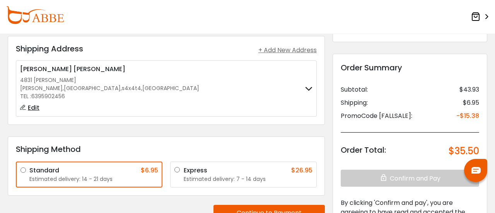
click at [169, 200] on div "**********" at bounding box center [166, 130] width 325 height 232
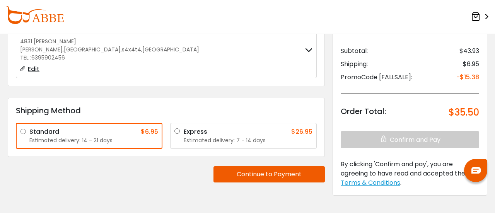
scroll to position [0, 0]
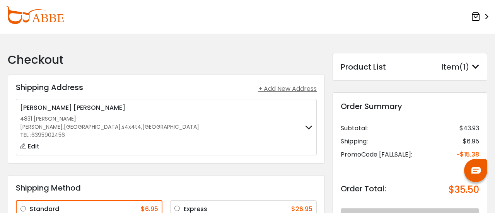
click at [29, 145] on span "Edit" at bounding box center [34, 146] width 12 height 9
select select "**"
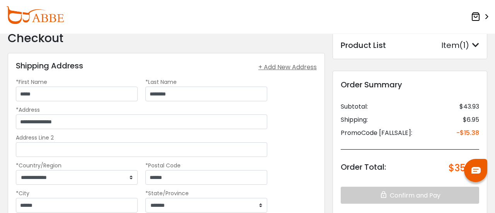
scroll to position [39, 0]
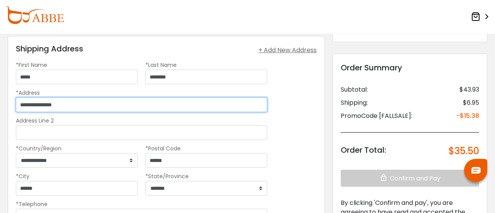
drag, startPoint x: 94, startPoint y: 100, endPoint x: 6, endPoint y: 100, distance: 88.2
click at [6, 100] on div "**********" at bounding box center [166, 185] width 325 height 343
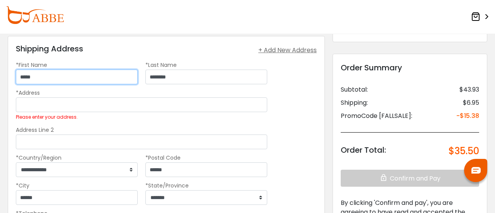
drag, startPoint x: 18, startPoint y: 79, endPoint x: 0, endPoint y: 79, distance: 17.8
click at [0, 79] on form "Checkout Shipping Address Shipping Address + Add New Address [PERSON_NAME] 4831…" at bounding box center [247, 209] width 495 height 429
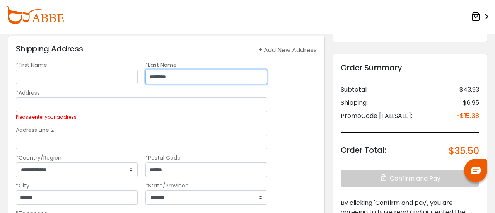
drag, startPoint x: 108, startPoint y: 77, endPoint x: 92, endPoint y: 77, distance: 15.5
click at [92, 77] on div "*First Name *Last Name ********" at bounding box center [141, 74] width 259 height 28
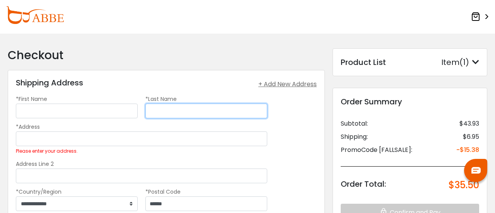
scroll to position [0, 0]
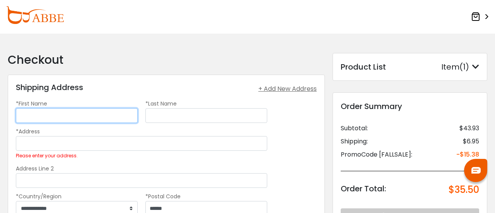
click at [69, 113] on input "*First Name" at bounding box center [77, 115] width 122 height 15
type input "*"
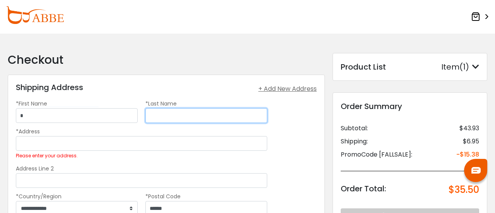
click at [172, 116] on input "*Last Name" at bounding box center [206, 115] width 122 height 15
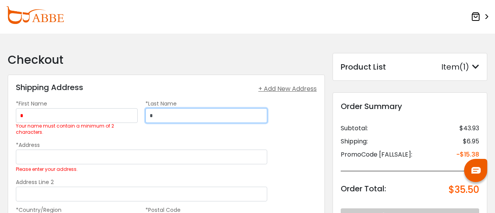
type input "*"
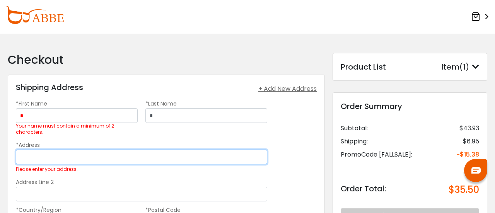
click at [72, 158] on input "*Address" at bounding box center [141, 157] width 251 height 15
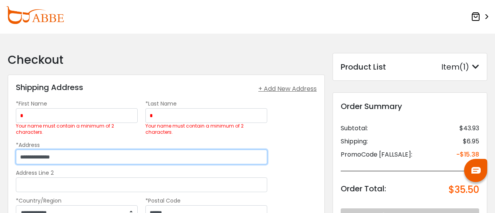
scroll to position [77, 0]
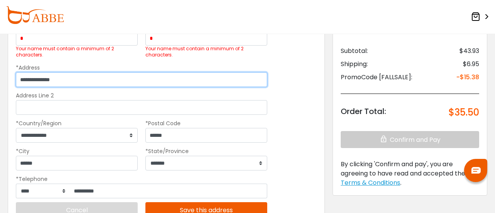
type input "**********"
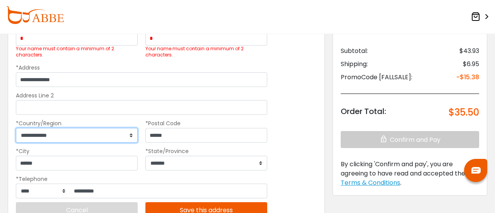
click at [90, 137] on select "**********" at bounding box center [77, 135] width 122 height 15
select select "***"
click at [16, 128] on select "**********" at bounding box center [77, 135] width 122 height 15
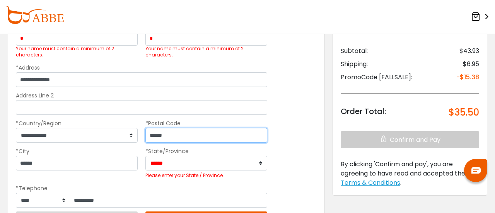
drag, startPoint x: 184, startPoint y: 138, endPoint x: 129, endPoint y: 133, distance: 54.7
click at [129, 133] on div "**********" at bounding box center [141, 133] width 259 height 28
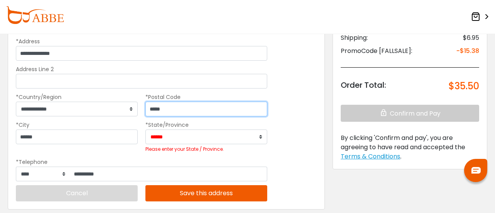
scroll to position [116, 0]
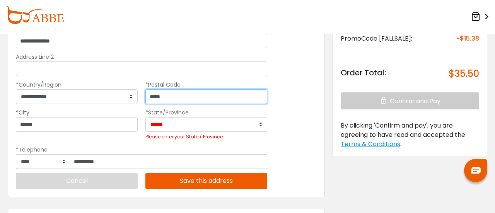
type input "*****"
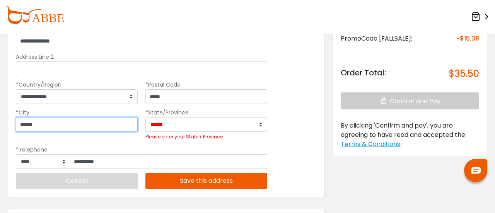
drag, startPoint x: 9, startPoint y: 118, endPoint x: 0, endPoint y: 117, distance: 8.6
click at [0, 117] on form "Checkout Shipping Address Shipping Address + Add New Address [PERSON_NAME] 4831…" at bounding box center [247, 139] width 495 height 443
type input "******"
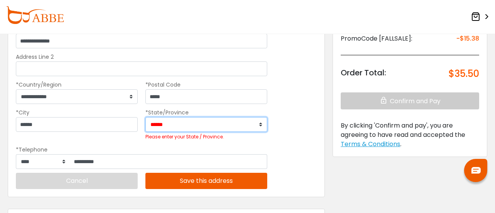
click at [171, 125] on select "**********" at bounding box center [206, 124] width 122 height 15
select select "**"
click at [145, 117] on select "**********" at bounding box center [206, 124] width 122 height 15
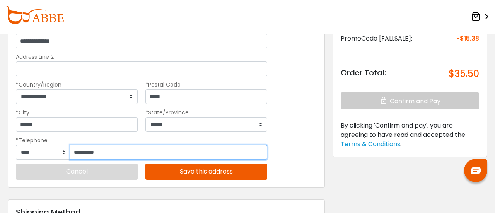
click at [122, 155] on input "**********" at bounding box center [168, 152] width 197 height 15
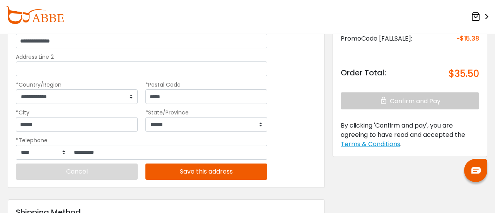
click at [187, 171] on button "Save this address" at bounding box center [206, 172] width 122 height 16
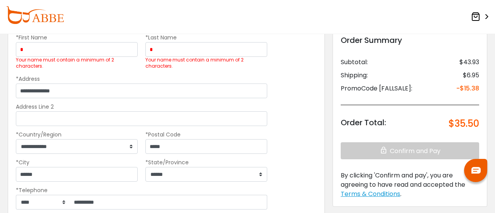
scroll to position [65, 0]
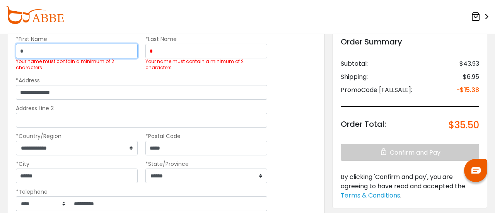
click at [49, 51] on input "*" at bounding box center [77, 51] width 122 height 15
type input "**"
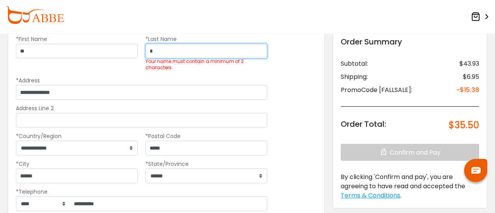
click at [180, 47] on input "*" at bounding box center [206, 51] width 122 height 15
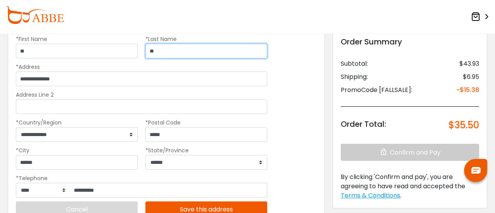
type input "**"
click at [203, 209] on button "Save this address" at bounding box center [206, 210] width 122 height 16
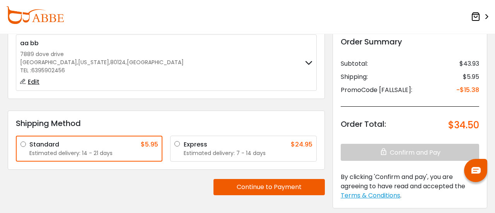
click at [231, 78] on label "aa bb [STREET_ADDRESS] [GEOGRAPHIC_DATA] , [US_STATE] , 80124 , [GEOGRAPHIC_DAT…" at bounding box center [166, 63] width 292 height 48
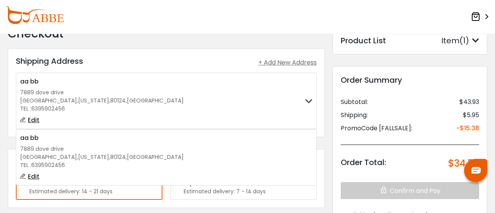
scroll to position [0, 0]
